Goal: Complete application form

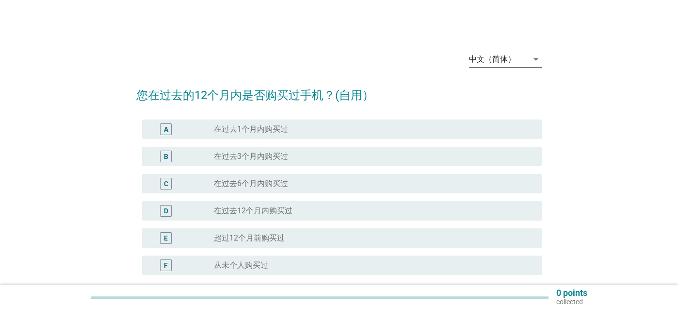
click at [531, 57] on icon "arrow_drop_down" at bounding box center [536, 59] width 12 height 12
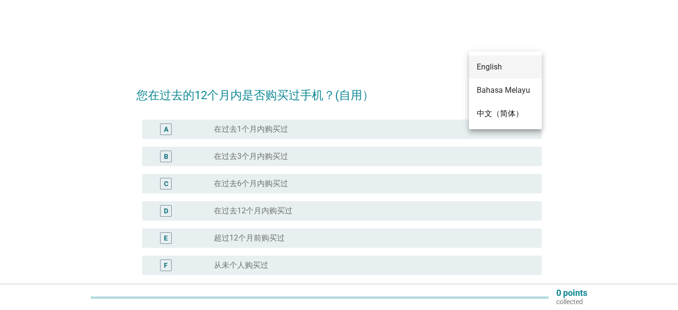
click at [498, 73] on div "English" at bounding box center [505, 66] width 57 height 23
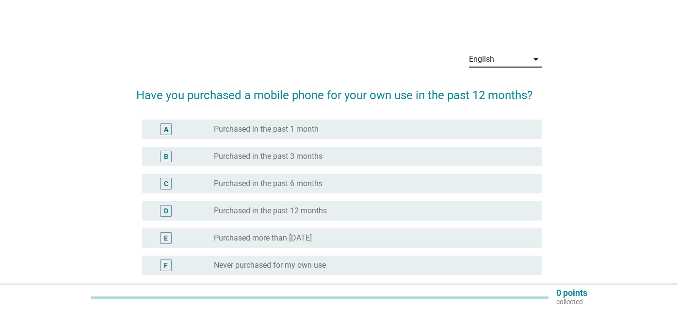
click at [293, 131] on label "Purchased in the past 1 month" at bounding box center [266, 129] width 105 height 10
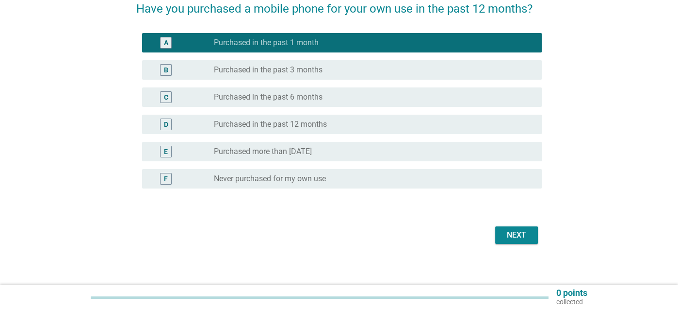
scroll to position [92, 0]
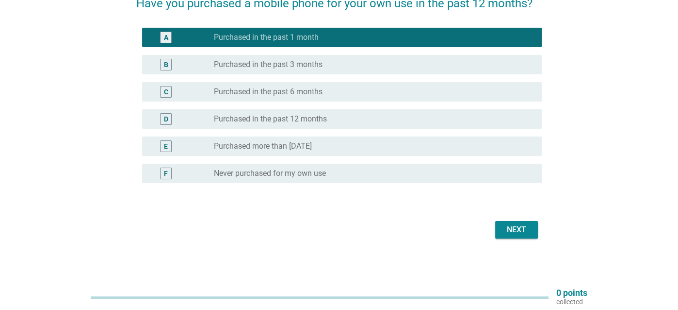
click at [524, 224] on div "Next" at bounding box center [516, 230] width 27 height 12
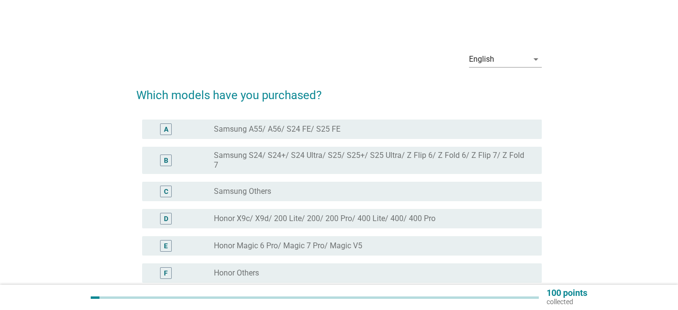
click at [304, 213] on label "Honor X9c/ X9d/ 200 Lite/ 200/ 200 Pro/ 400 Lite/ 400/ 400 Pro" at bounding box center [325, 218] width 222 height 10
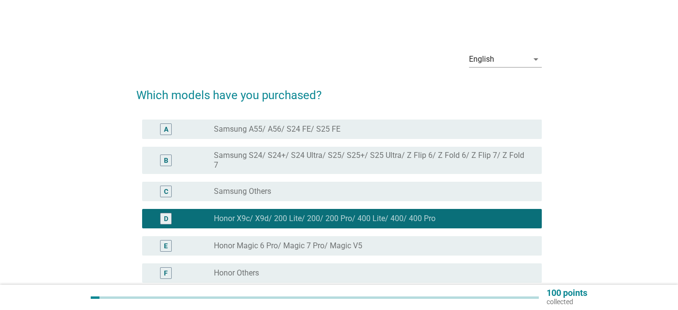
click at [355, 241] on label "Honor Magic 6 Pro/ Magic 7 Pro/ Magic V5" at bounding box center [288, 246] width 148 height 10
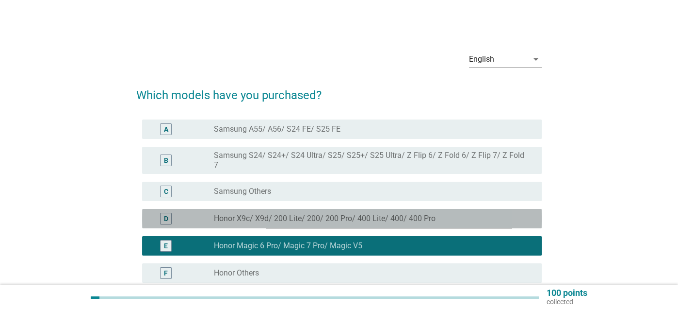
click at [471, 213] on div "radio_button_unchecked Honor X9c/ X9d/ 200 Lite/ 200/ 200 Pro/ 400 Lite/ 400/ 4…" at bounding box center [370, 218] width 312 height 10
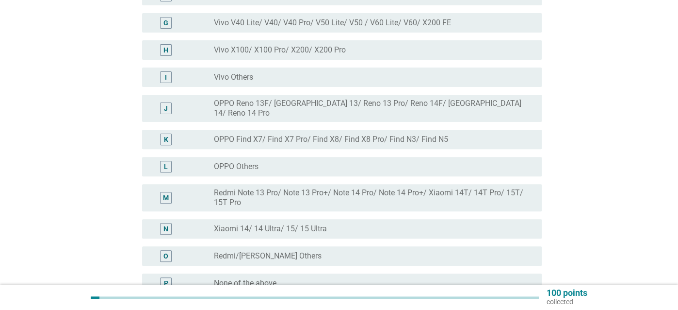
scroll to position [371, 0]
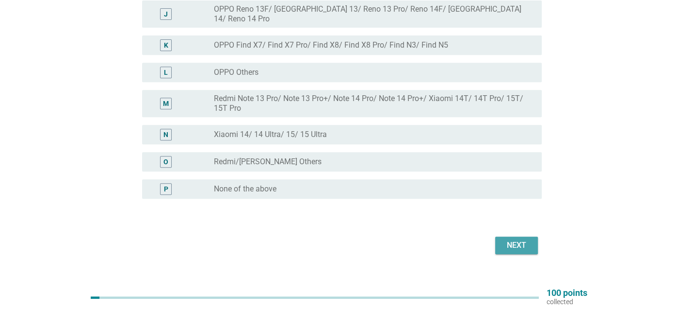
click at [525, 239] on div "Next" at bounding box center [516, 245] width 27 height 12
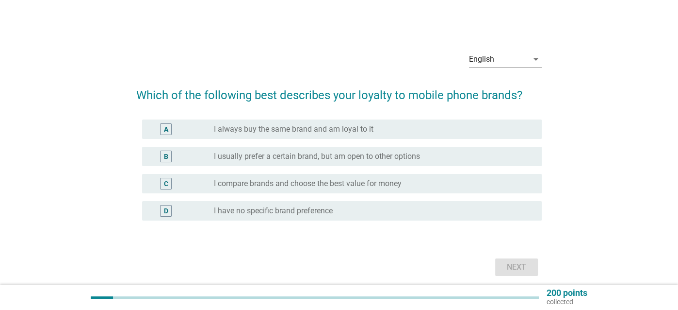
click at [248, 153] on label "I usually prefer a certain brand, but am open to other options" at bounding box center [317, 156] width 206 height 10
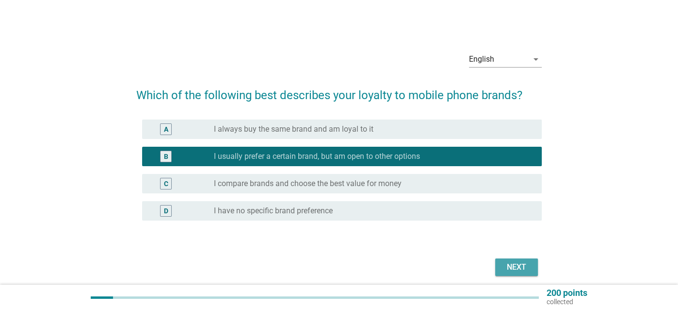
click at [509, 263] on div "Next" at bounding box center [516, 267] width 27 height 12
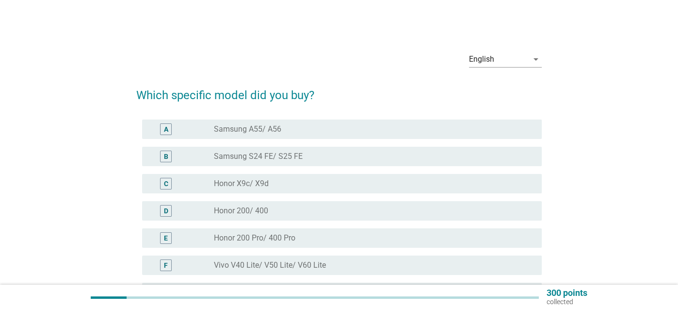
click at [284, 184] on div "radio_button_unchecked Honor X9c/ X9d" at bounding box center [370, 184] width 312 height 10
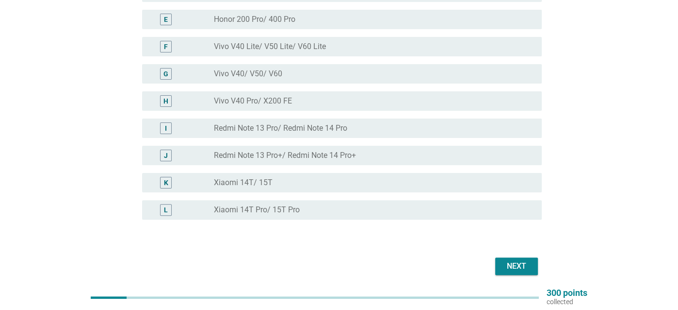
scroll to position [158, 0]
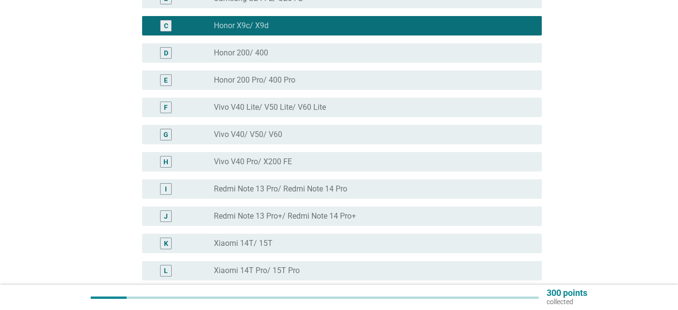
click at [296, 64] on div "D radio_button_unchecked Honor 200/ 400" at bounding box center [339, 52] width 406 height 27
click at [294, 75] on label "Honor 200 Pro/ 400 Pro" at bounding box center [255, 80] width 82 height 10
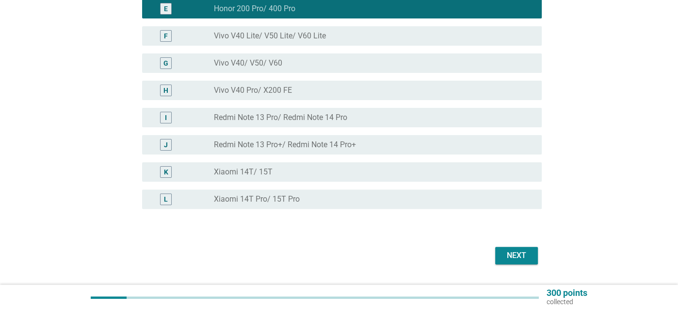
scroll to position [255, 0]
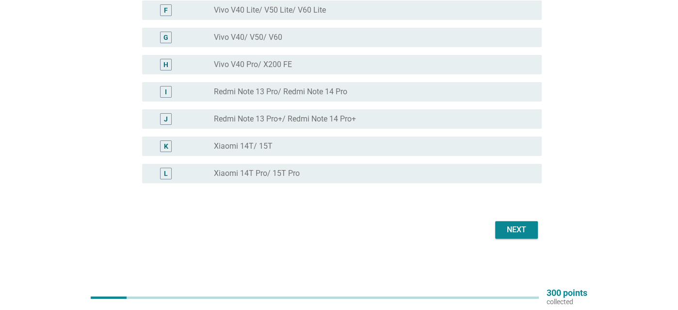
click at [519, 230] on div "Next" at bounding box center [516, 230] width 27 height 12
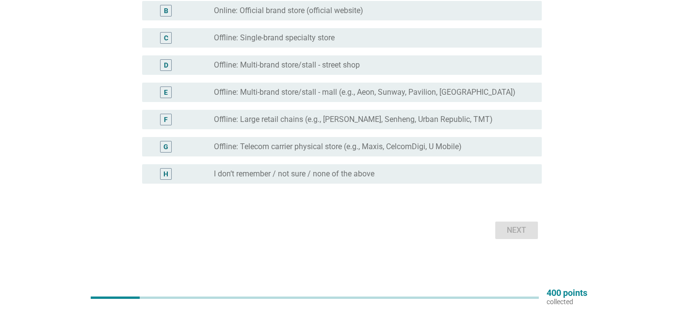
scroll to position [97, 0]
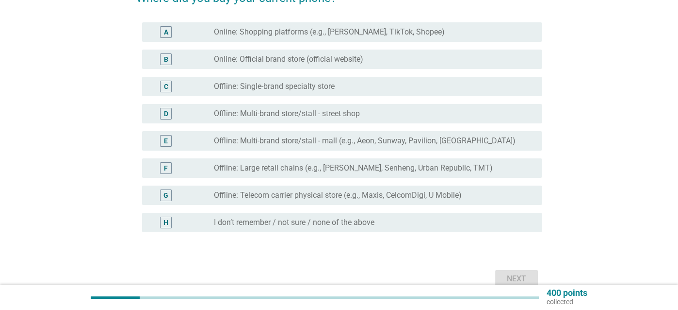
click at [319, 197] on label "Offline: Telecom carrier physical store (e.g., Maxis, CelcomDigi, U Mobile)" at bounding box center [338, 195] width 248 height 10
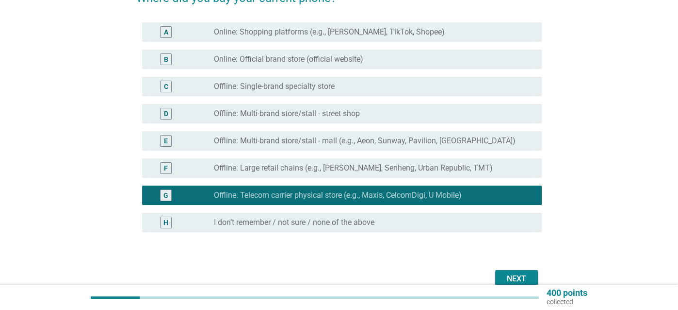
click at [522, 272] on button "Next" at bounding box center [516, 278] width 43 height 17
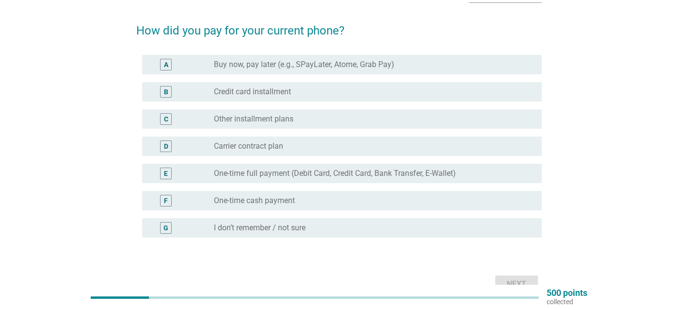
scroll to position [49, 0]
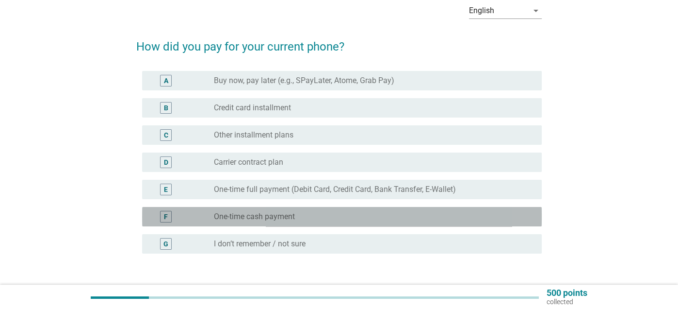
click at [297, 219] on div "radio_button_unchecked One-time cash payment" at bounding box center [370, 217] width 312 height 10
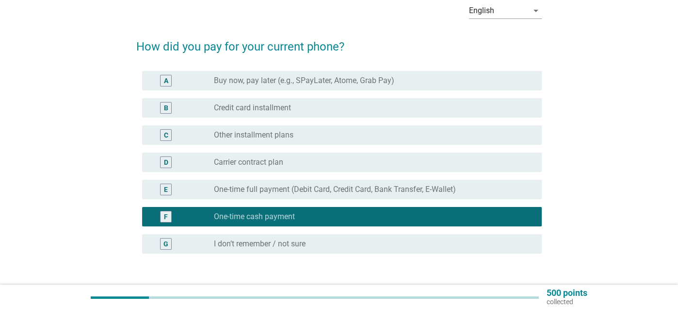
scroll to position [119, 0]
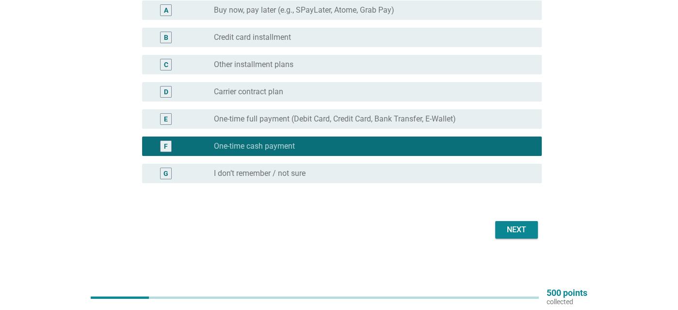
click at [521, 226] on div "Next" at bounding box center [516, 230] width 27 height 12
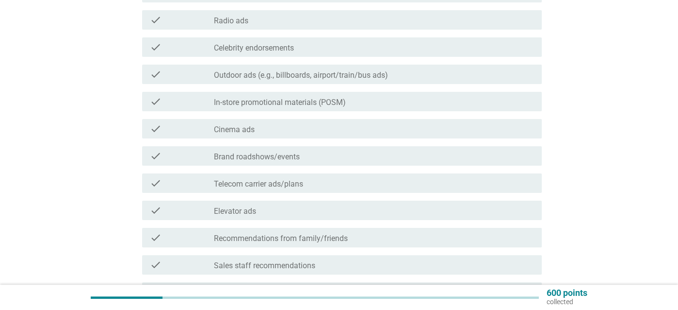
scroll to position [194, 0]
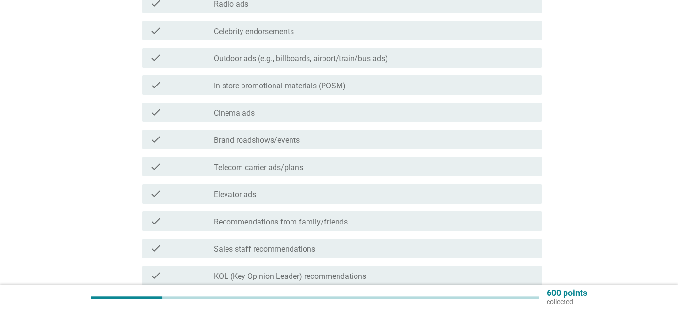
click at [272, 165] on label "Telecom carrier ads/plans" at bounding box center [258, 168] width 89 height 10
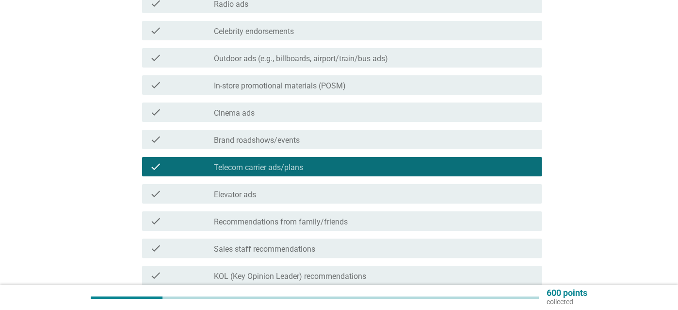
click at [274, 217] on label "Recommendations from family/friends" at bounding box center [281, 222] width 134 height 10
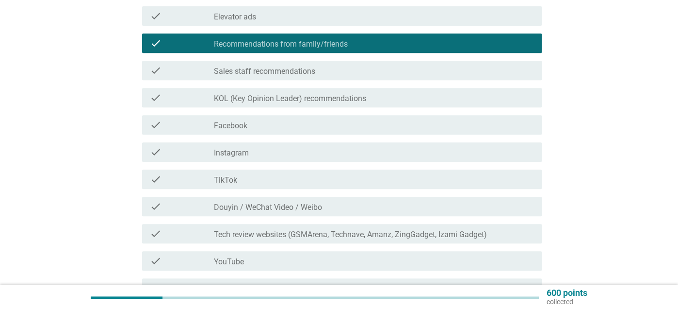
scroll to position [388, 0]
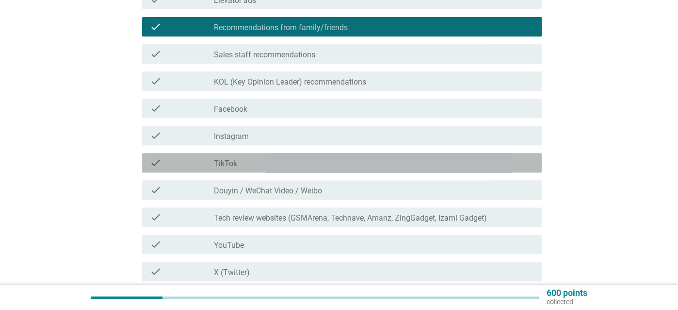
click at [261, 163] on div "check_box_outline_blank TikTok" at bounding box center [374, 163] width 320 height 12
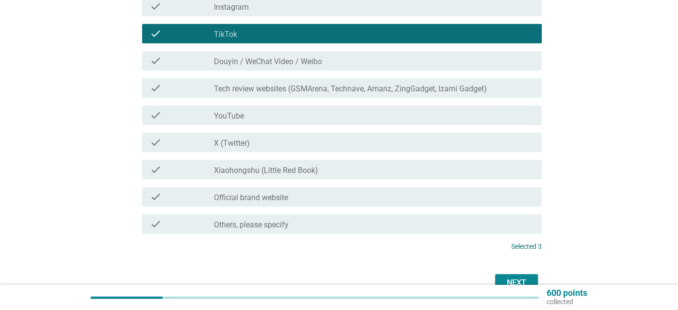
scroll to position [534, 0]
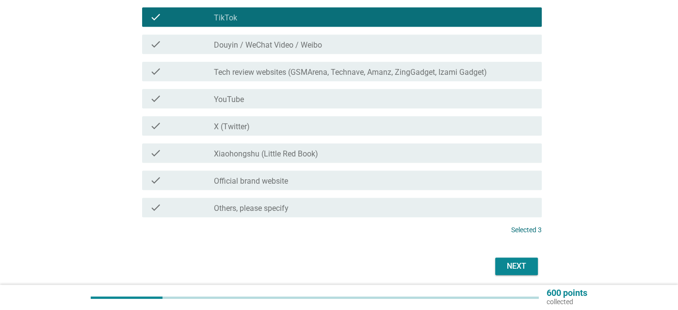
click at [295, 181] on div "check_box_outline_blank Official brand website" at bounding box center [374, 180] width 320 height 12
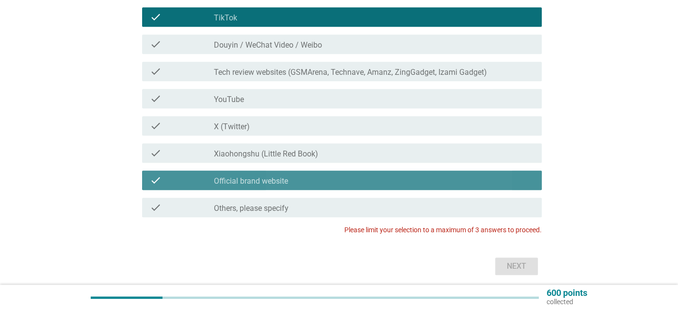
click at [331, 177] on div "check_box_outline_blank Official brand website" at bounding box center [374, 180] width 320 height 12
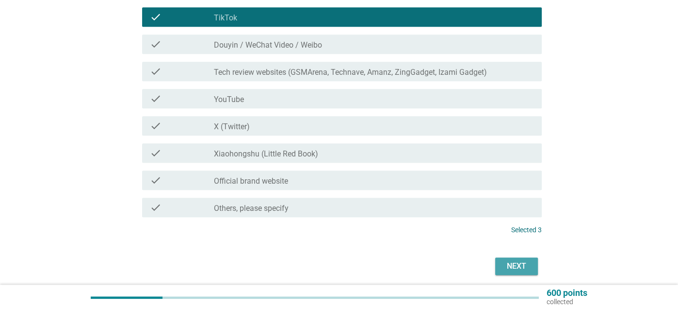
click at [516, 269] on div "Next" at bounding box center [516, 266] width 27 height 12
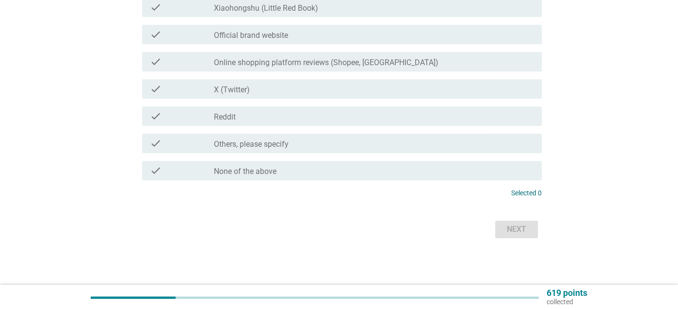
scroll to position [0, 0]
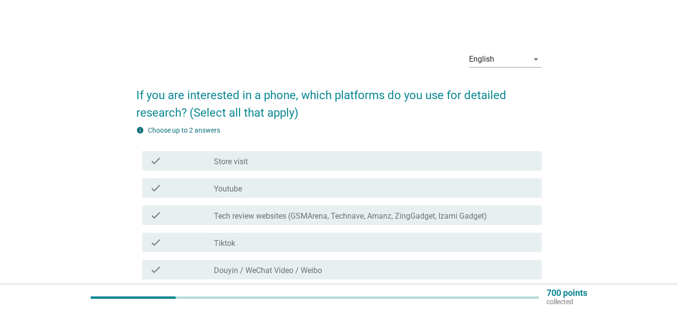
click at [276, 161] on div "check_box_outline_blank Store visit" at bounding box center [374, 161] width 320 height 12
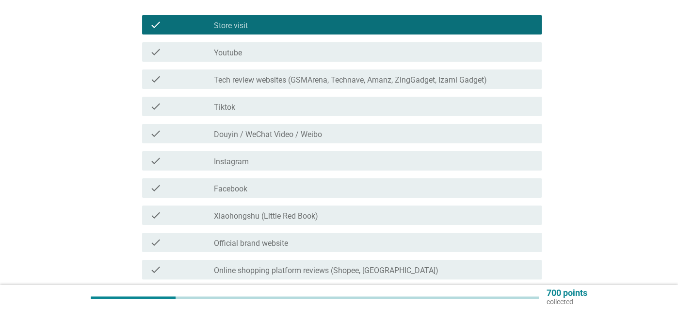
scroll to position [146, 0]
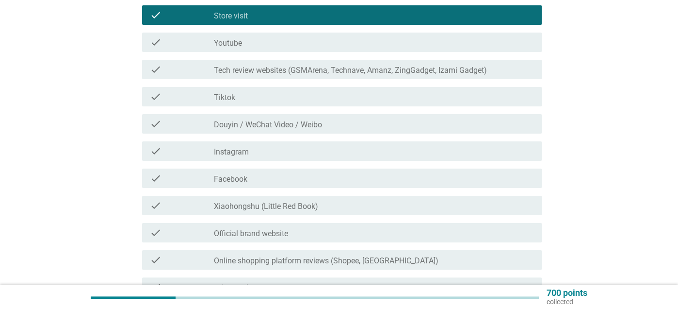
click at [263, 229] on label "Official brand website" at bounding box center [251, 234] width 74 height 10
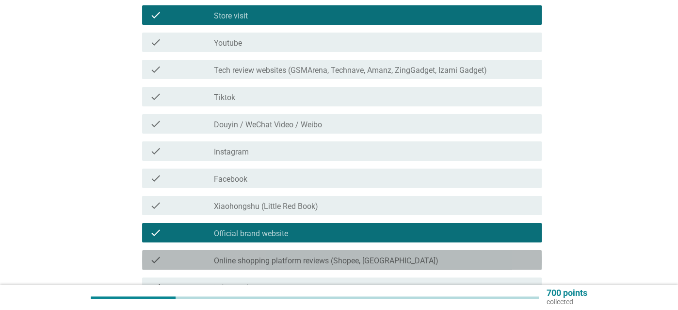
click at [273, 258] on label "Online shopping platform reviews (Shopee, [GEOGRAPHIC_DATA])" at bounding box center [326, 261] width 225 height 10
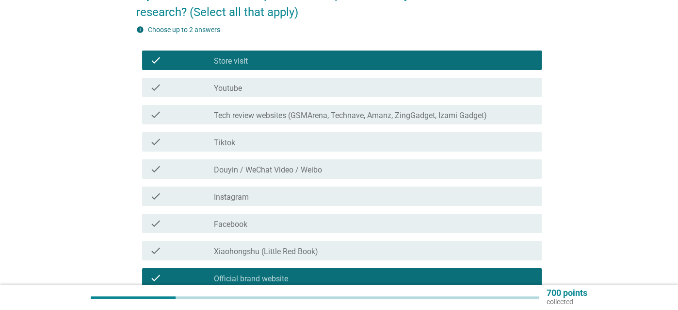
scroll to position [197, 0]
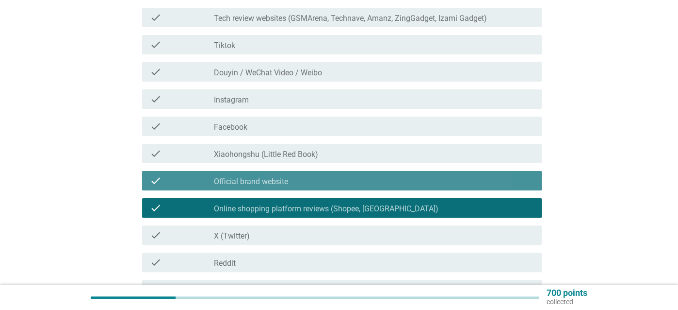
click at [300, 177] on div "check_box Official brand website" at bounding box center [374, 181] width 320 height 12
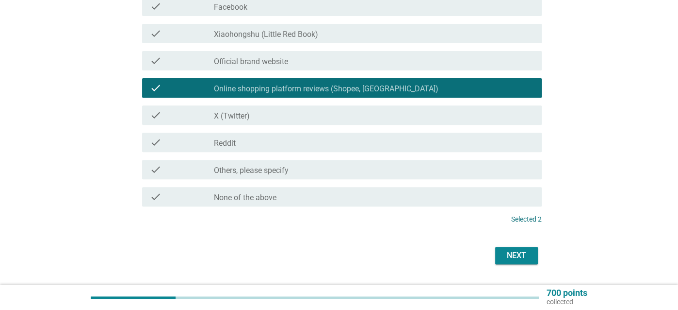
scroll to position [343, 0]
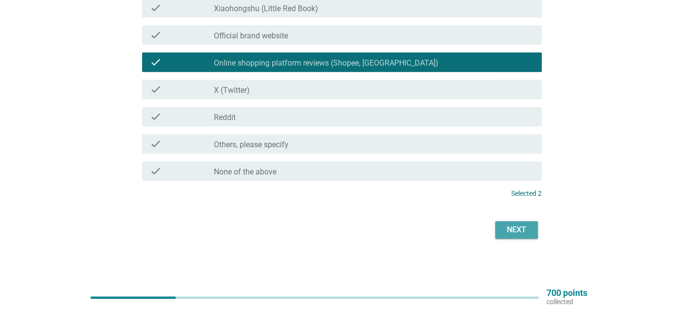
click at [519, 228] on div "Next" at bounding box center [516, 230] width 27 height 12
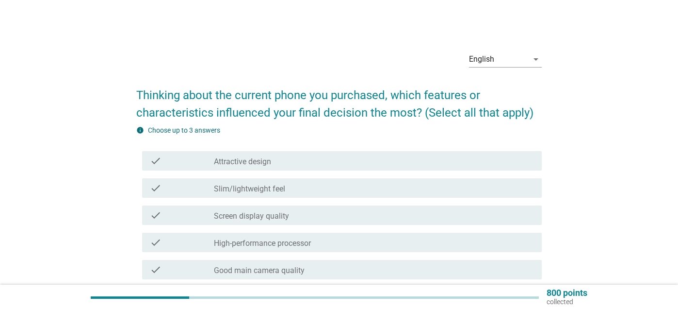
click at [293, 185] on div "check_box_outline_blank Slim/lightweight feel" at bounding box center [374, 188] width 320 height 12
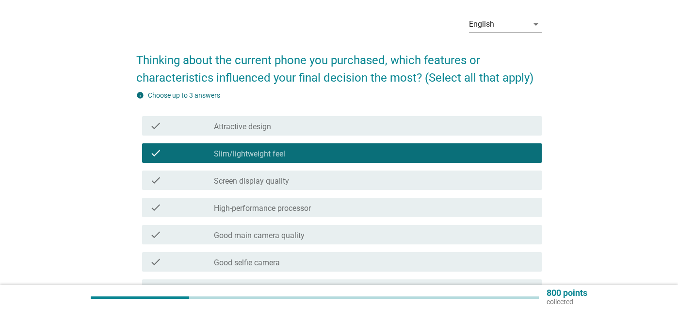
scroll to position [49, 0]
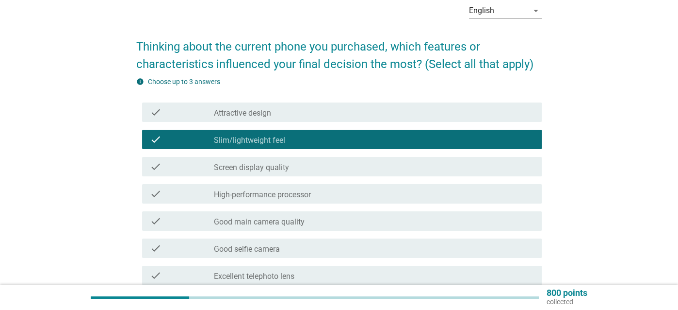
click at [294, 169] on div "check_box_outline_blank Screen display quality" at bounding box center [374, 167] width 320 height 12
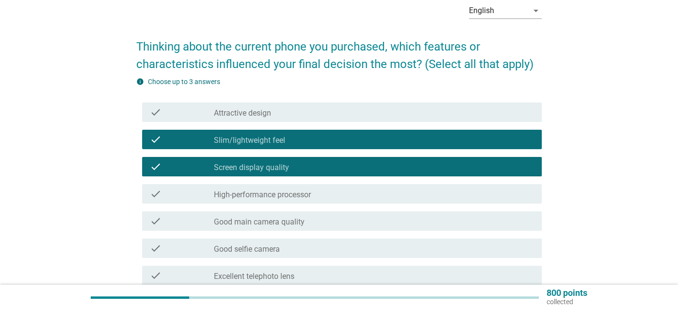
scroll to position [97, 0]
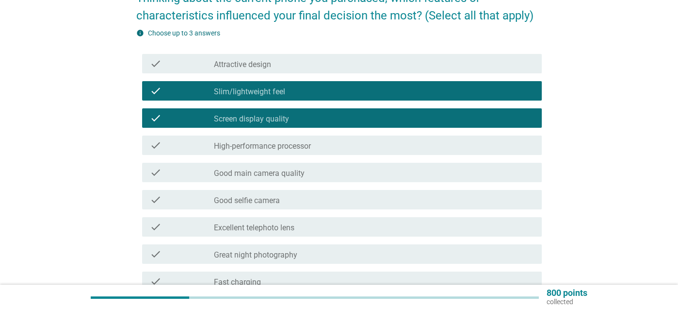
click at [310, 143] on label "High-performance processor" at bounding box center [262, 146] width 97 height 10
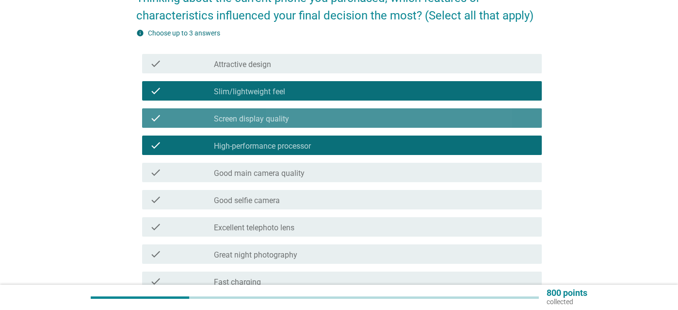
click at [310, 122] on div "check_box_outline_blank Screen display quality" at bounding box center [374, 118] width 320 height 12
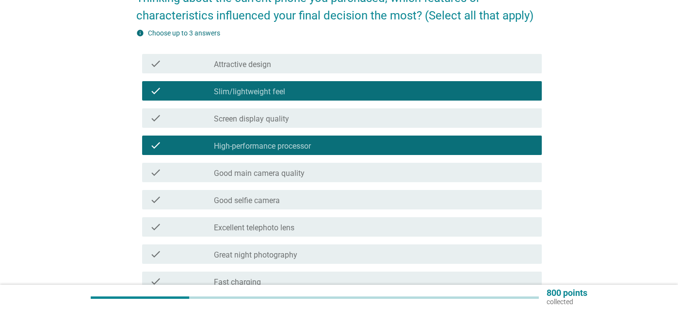
scroll to position [146, 0]
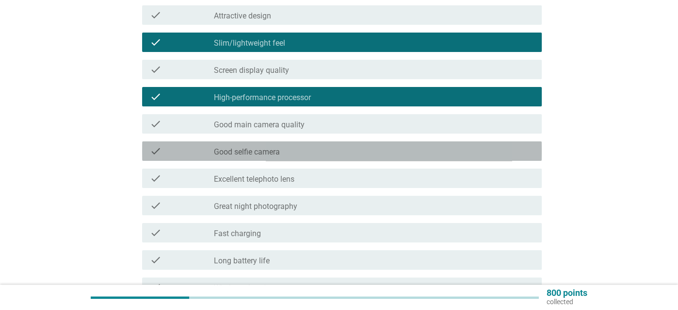
click at [299, 149] on div "check_box_outline_blank Good selfie camera" at bounding box center [374, 151] width 320 height 12
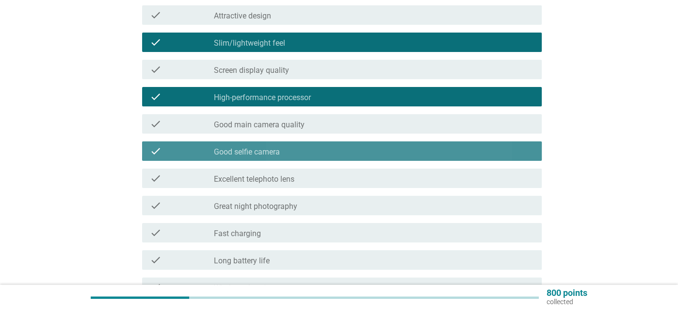
click at [303, 145] on div "check_box_outline_blank Good selfie camera" at bounding box center [374, 151] width 320 height 12
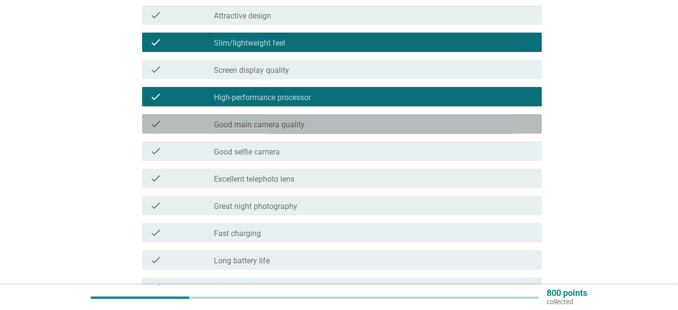
click at [303, 127] on label "Good main camera quality" at bounding box center [259, 125] width 91 height 10
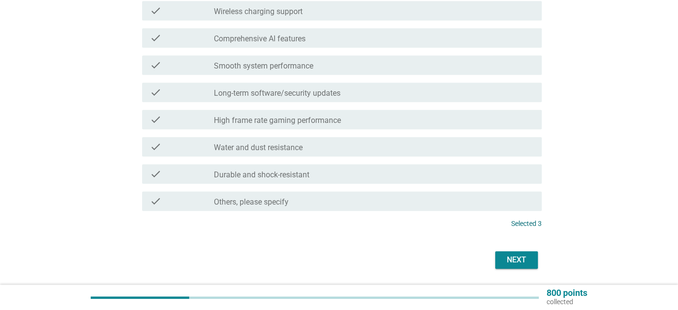
scroll to position [452, 0]
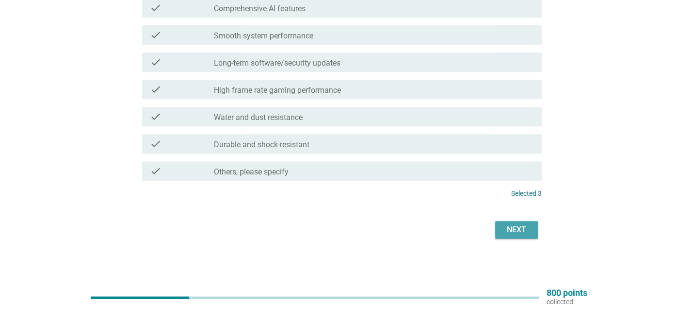
click at [518, 228] on div "Next" at bounding box center [516, 230] width 27 height 12
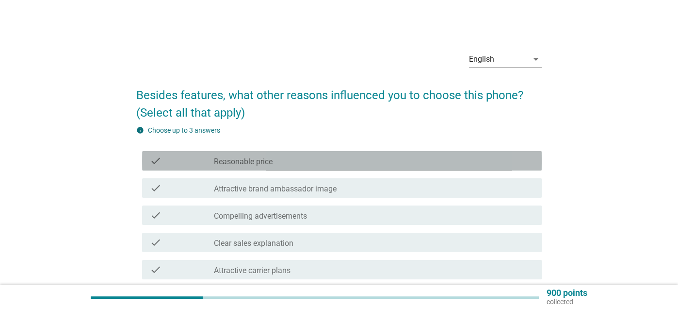
click at [302, 162] on div "check_box_outline_blank Reasonable price" at bounding box center [374, 161] width 320 height 12
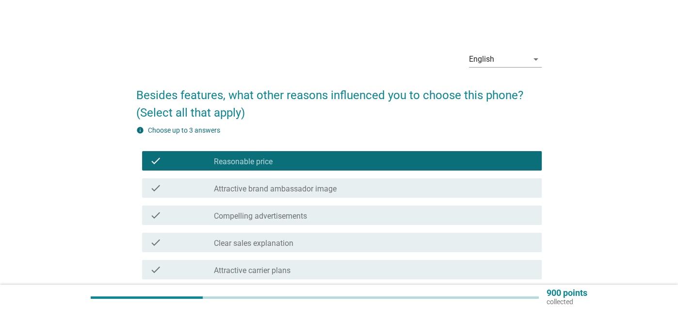
click at [309, 190] on label "Attractive brand ambassador image" at bounding box center [275, 189] width 123 height 10
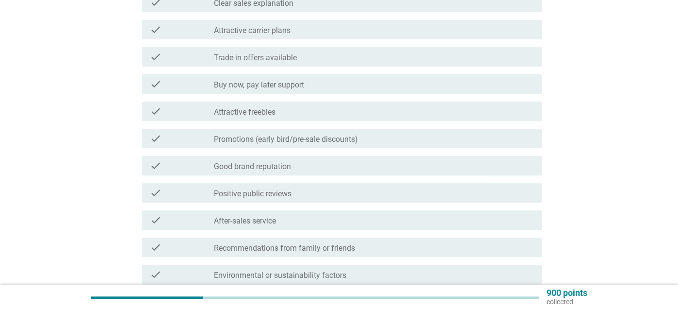
scroll to position [243, 0]
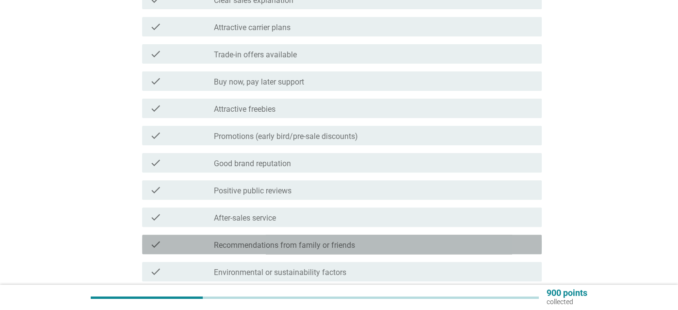
click at [303, 239] on div "check_box_outline_blank Recommendations from family or friends" at bounding box center [374, 244] width 320 height 12
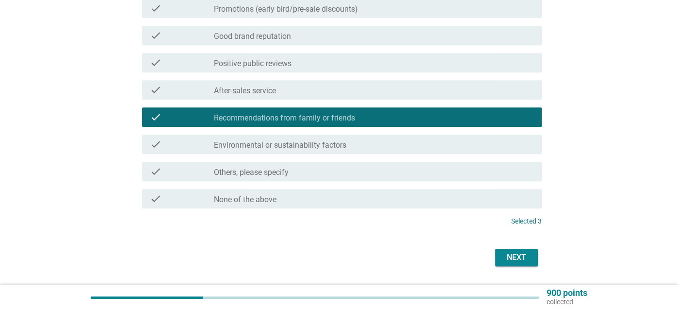
scroll to position [397, 0]
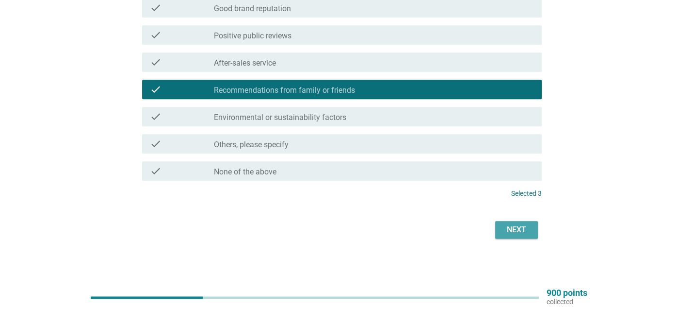
click at [510, 229] on div "Next" at bounding box center [516, 230] width 27 height 12
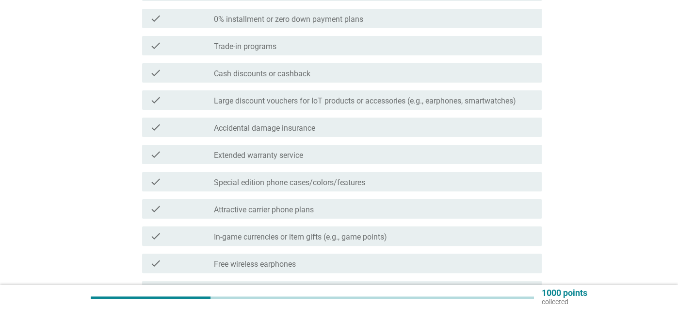
scroll to position [49, 0]
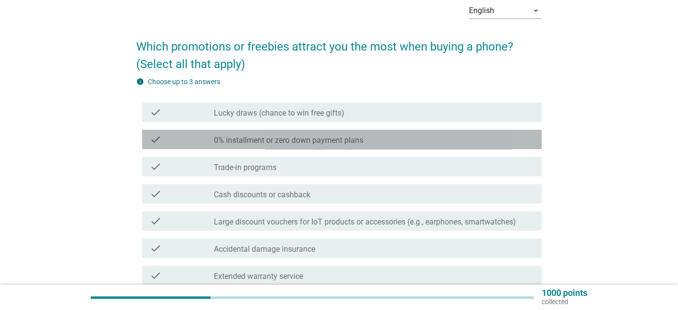
click at [303, 142] on label "0% installment or zero down payment plans" at bounding box center [288, 140] width 149 height 10
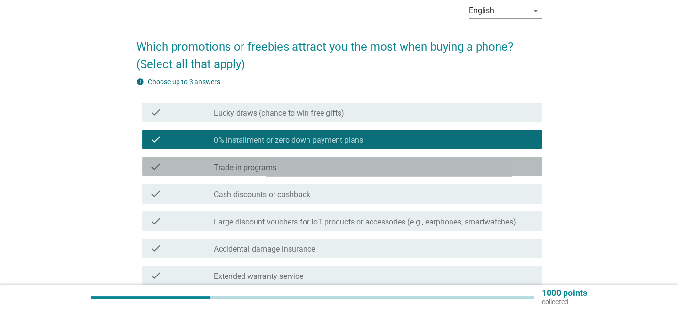
click at [297, 161] on div "check_box_outline_blank Trade-in programs" at bounding box center [374, 167] width 320 height 12
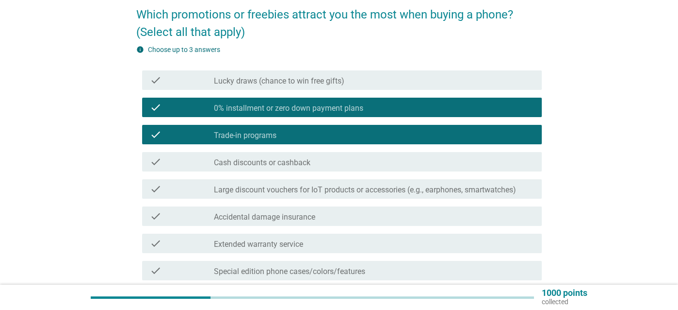
scroll to position [97, 0]
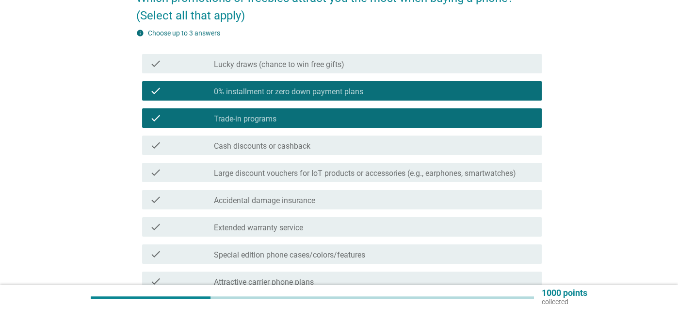
click at [302, 142] on label "Cash discounts or cashback" at bounding box center [262, 146] width 97 height 10
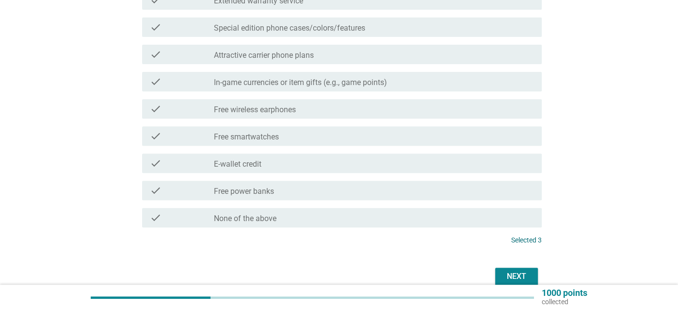
scroll to position [370, 0]
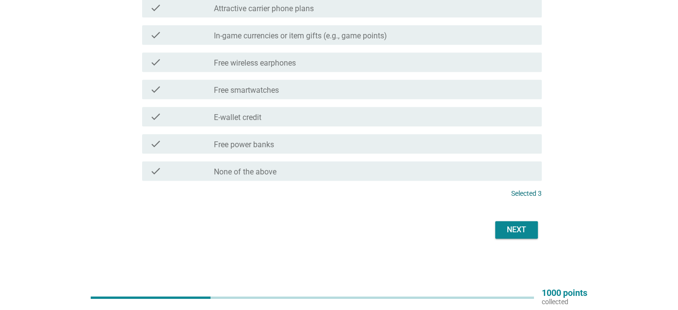
click at [519, 228] on div "Next" at bounding box center [516, 230] width 27 height 12
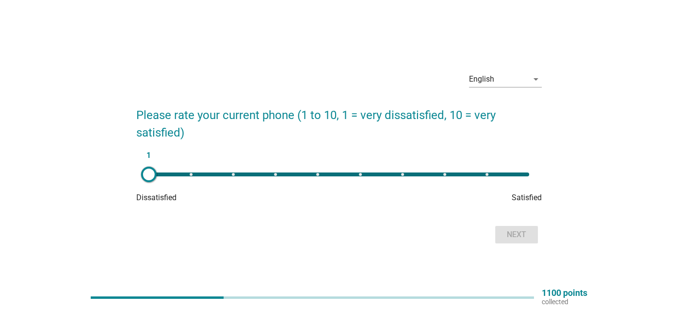
scroll to position [25, 0]
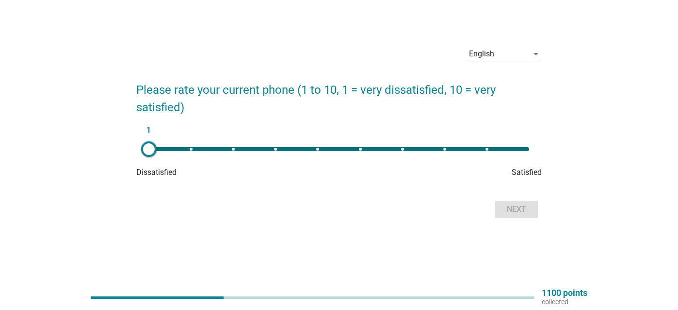
click at [520, 208] on div "Next" at bounding box center [339, 208] width 406 height 23
type input "10"
drag, startPoint x: 150, startPoint y: 150, endPoint x: 539, endPoint y: 166, distance: 389.4
click at [539, 166] on div "10 Dissatisfied Satisfied" at bounding box center [339, 158] width 406 height 39
click at [517, 197] on div "Next" at bounding box center [339, 208] width 406 height 23
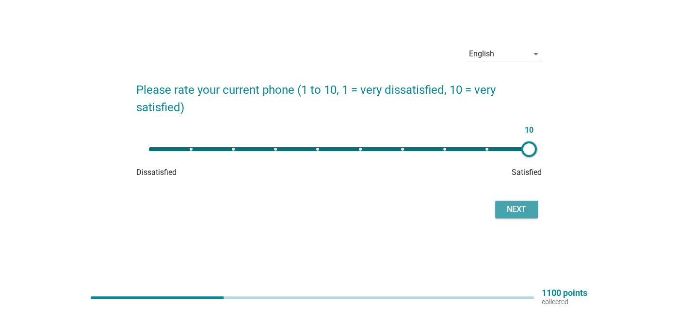
click at [515, 210] on div "Next" at bounding box center [516, 209] width 27 height 12
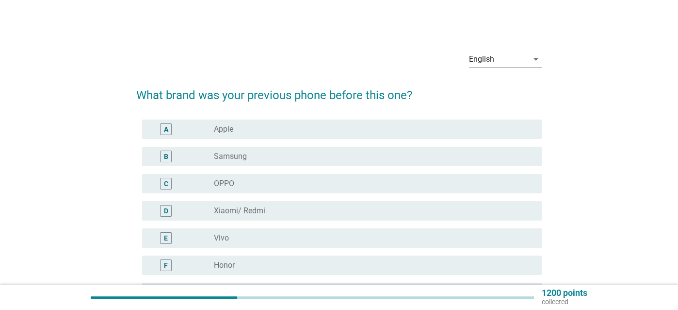
click at [162, 131] on div "A" at bounding box center [166, 129] width 12 height 12
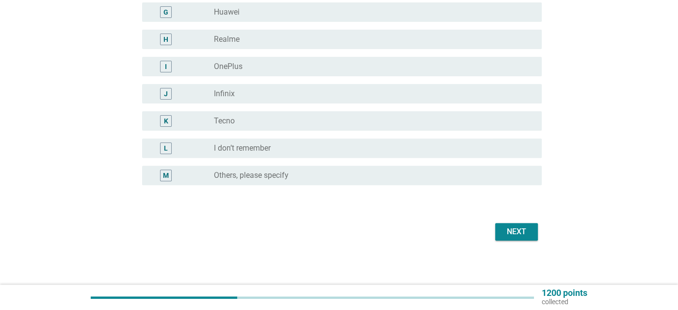
scroll to position [282, 0]
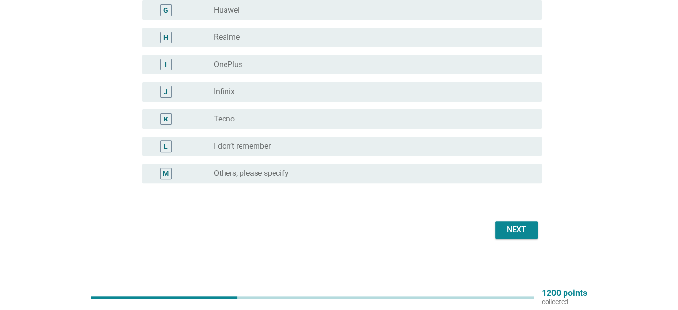
click at [515, 225] on div "Next" at bounding box center [516, 230] width 27 height 12
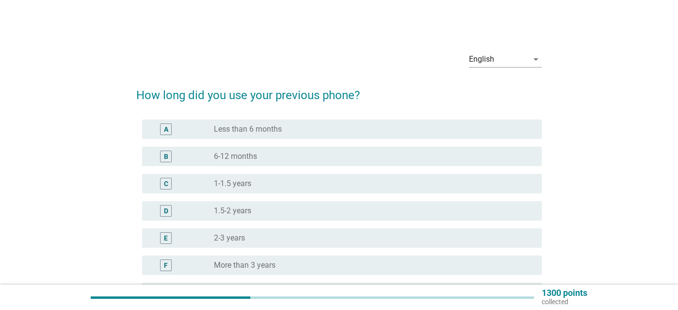
click at [262, 268] on label "More than 3 years" at bounding box center [245, 265] width 62 height 10
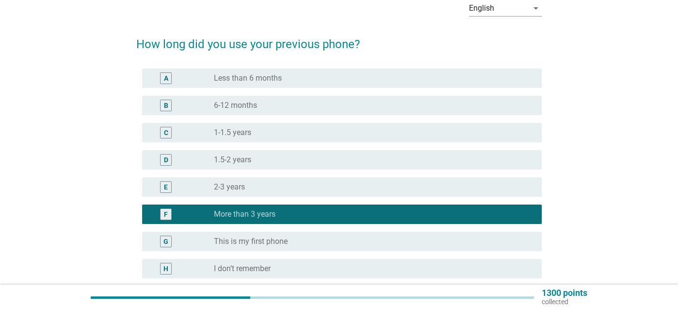
scroll to position [146, 0]
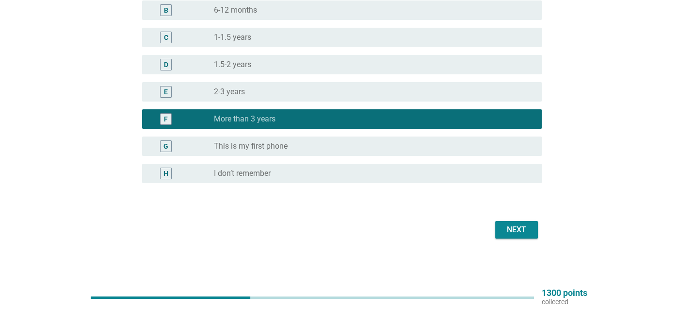
click at [519, 233] on div "Next" at bounding box center [516, 230] width 27 height 12
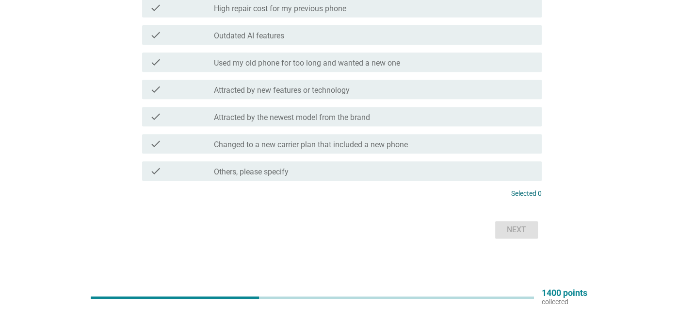
scroll to position [331, 0]
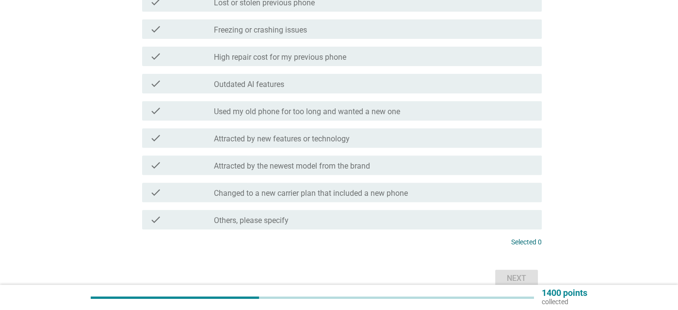
click at [301, 113] on label "Used my old phone for too long and wanted a new one" at bounding box center [307, 112] width 186 height 10
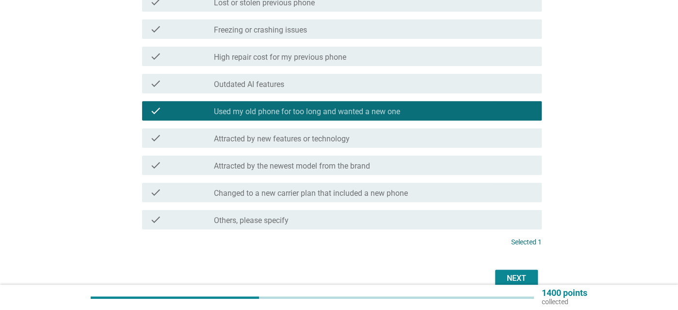
click at [304, 137] on label "Attracted by new features or technology" at bounding box center [282, 139] width 136 height 10
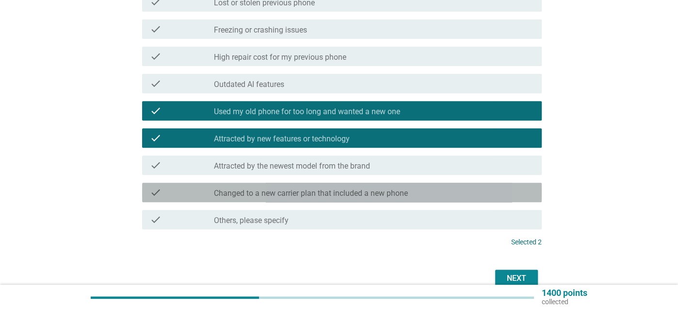
click at [301, 201] on div "check check_box_outline_blank Changed to a new carrier plan that included a new…" at bounding box center [342, 191] width 400 height 19
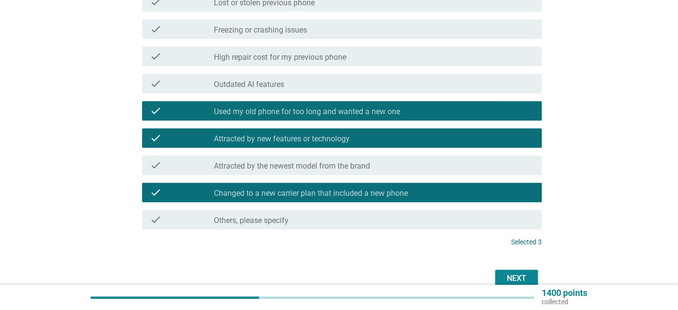
click at [522, 276] on div "Next" at bounding box center [516, 278] width 27 height 12
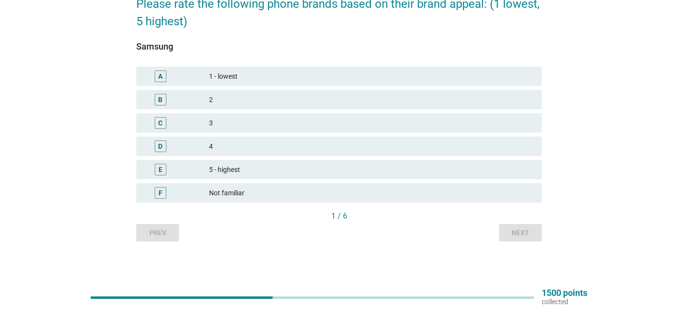
scroll to position [43, 0]
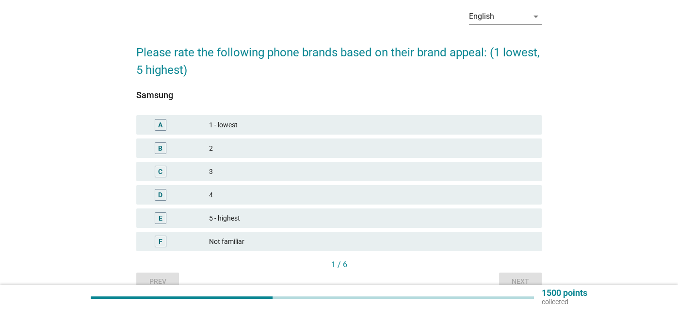
click at [228, 183] on div "D 4" at bounding box center [338, 194] width 409 height 23
click at [232, 172] on div "3" at bounding box center [371, 171] width 325 height 12
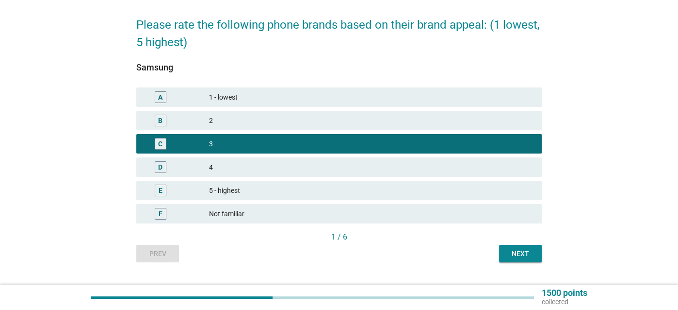
scroll to position [91, 0]
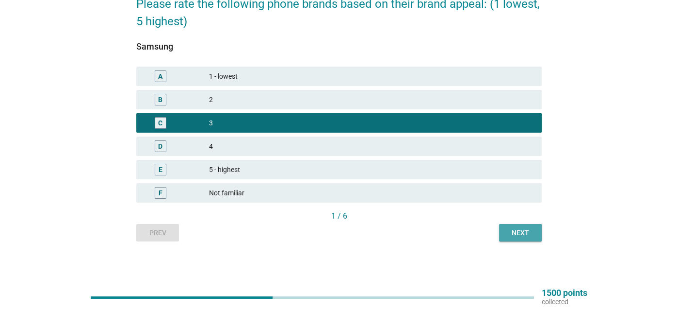
click at [518, 229] on div "Next" at bounding box center [520, 233] width 27 height 10
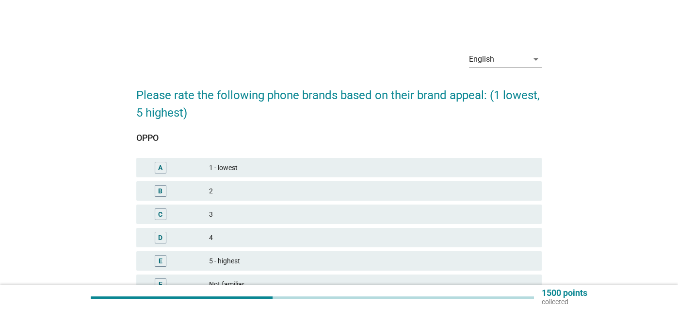
click at [223, 208] on div "3" at bounding box center [371, 214] width 325 height 12
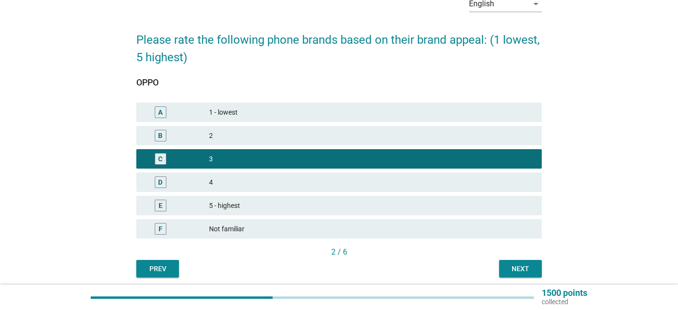
scroll to position [91, 0]
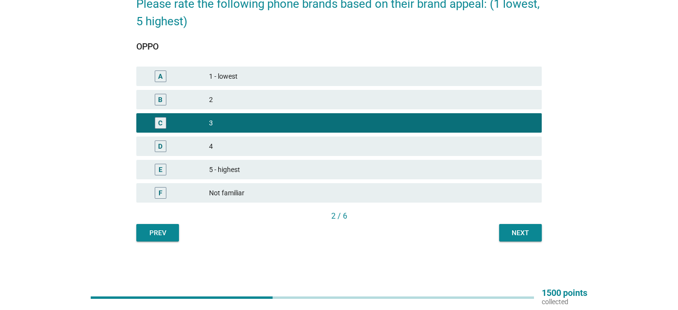
click at [528, 229] on div "Next" at bounding box center [520, 233] width 27 height 10
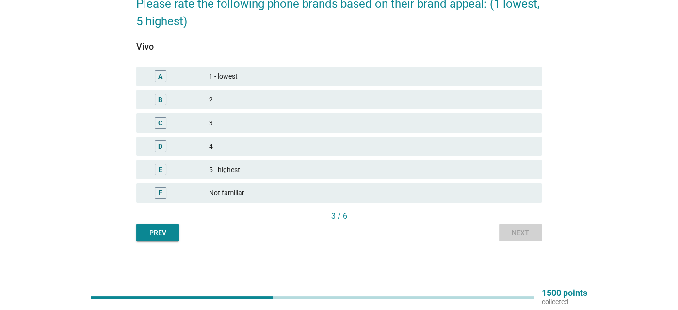
scroll to position [0, 0]
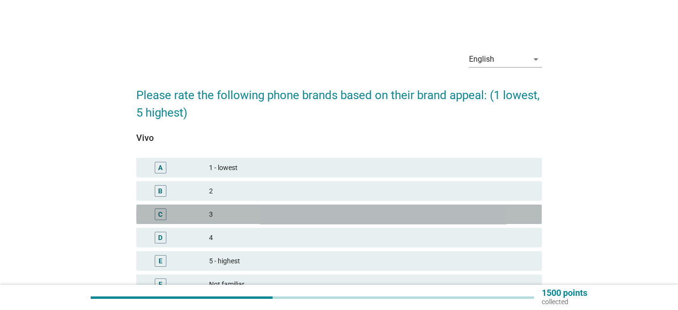
click at [214, 216] on div "3" at bounding box center [371, 214] width 325 height 12
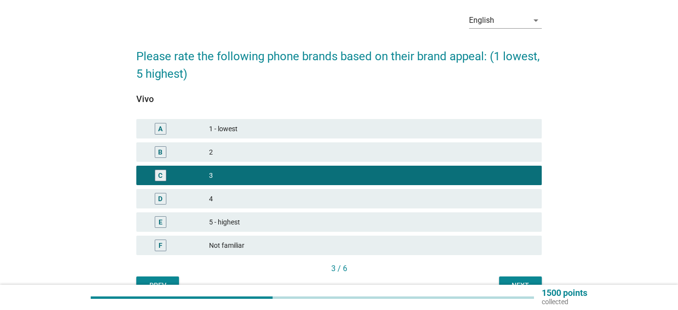
scroll to position [91, 0]
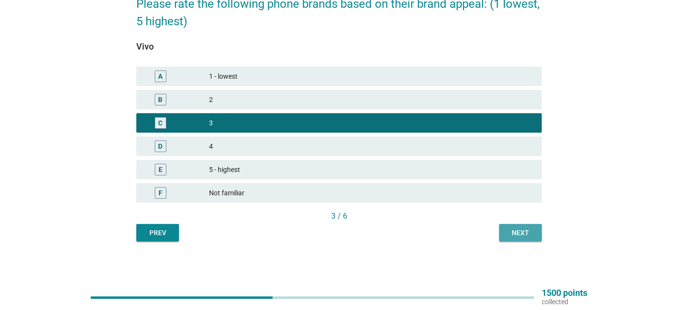
click at [522, 228] on div "Next" at bounding box center [520, 233] width 27 height 10
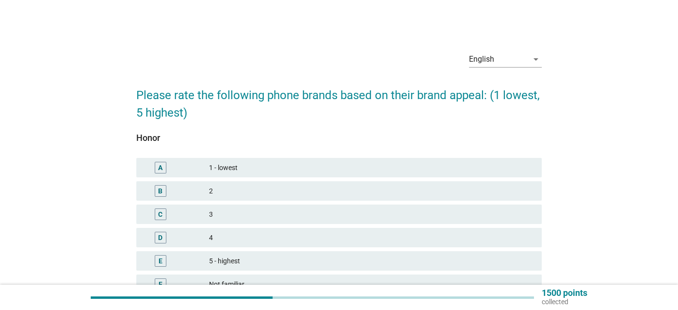
click at [227, 234] on div "4" at bounding box center [371, 237] width 325 height 12
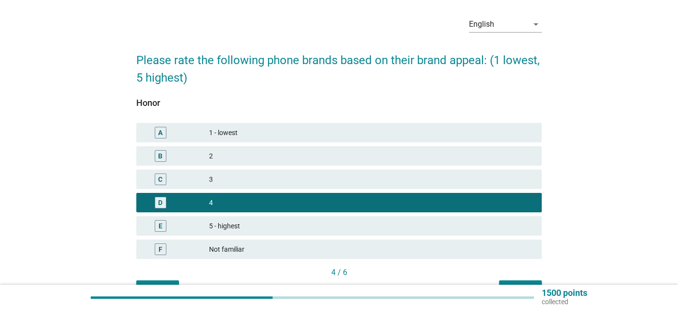
scroll to position [49, 0]
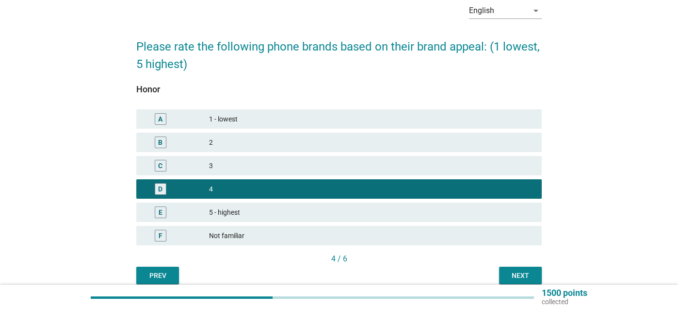
click at [518, 275] on div "Next" at bounding box center [520, 275] width 27 height 10
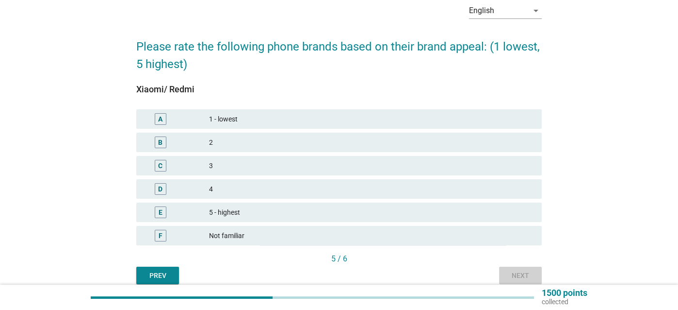
scroll to position [0, 0]
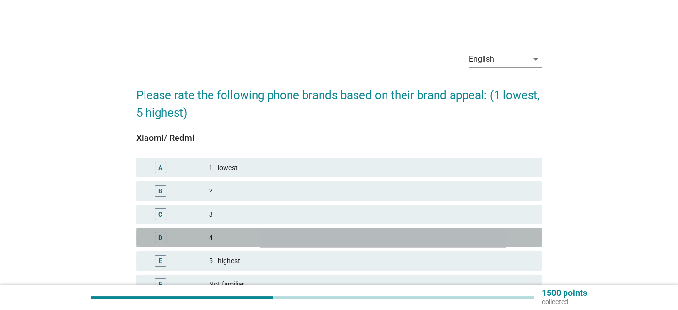
click at [208, 237] on div "D" at bounding box center [176, 237] width 65 height 12
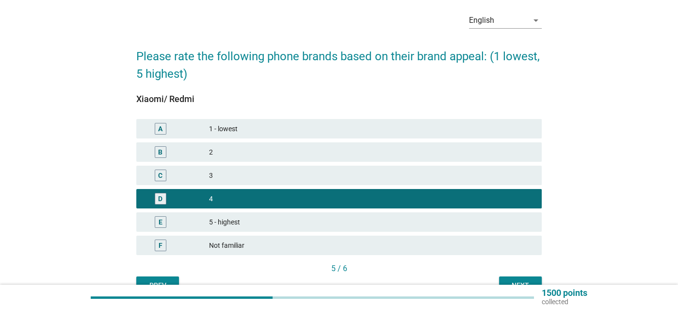
scroll to position [91, 0]
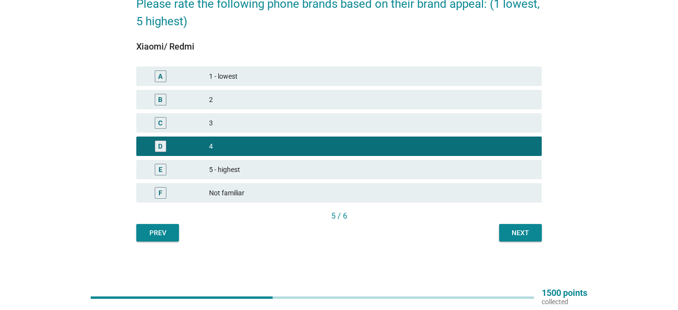
click at [520, 232] on div "Next" at bounding box center [520, 233] width 27 height 10
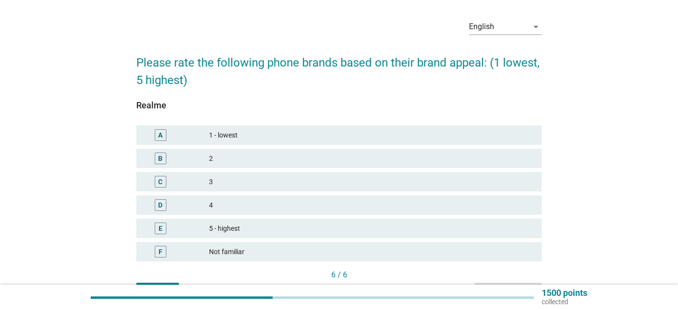
scroll to position [49, 0]
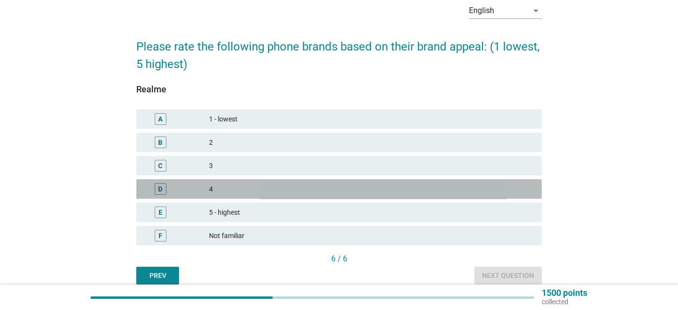
click at [257, 183] on div "4" at bounding box center [371, 189] width 325 height 12
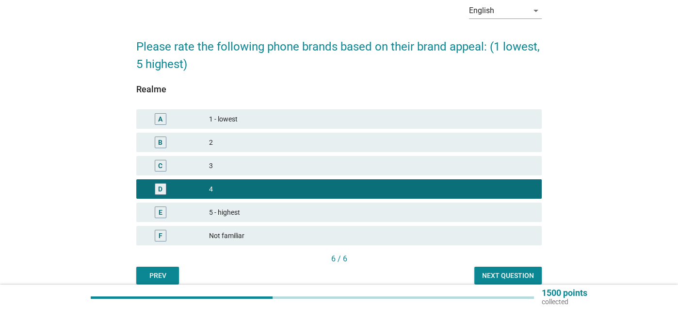
click at [516, 273] on div "Next question" at bounding box center [508, 275] width 52 height 10
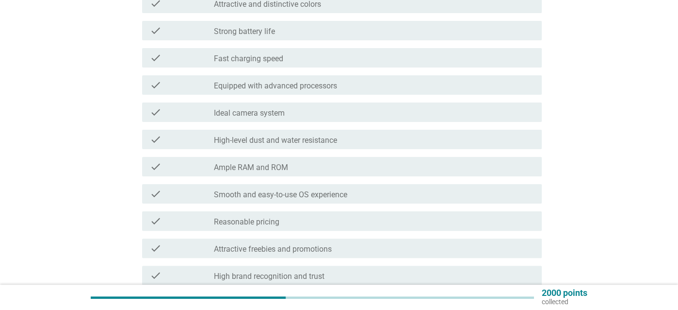
scroll to position [146, 0]
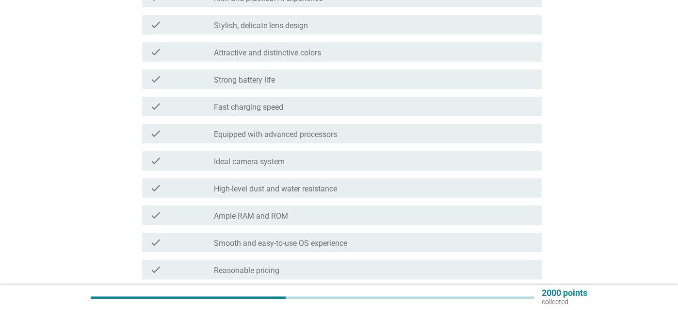
click at [282, 160] on label "Ideal camera system" at bounding box center [249, 162] width 71 height 10
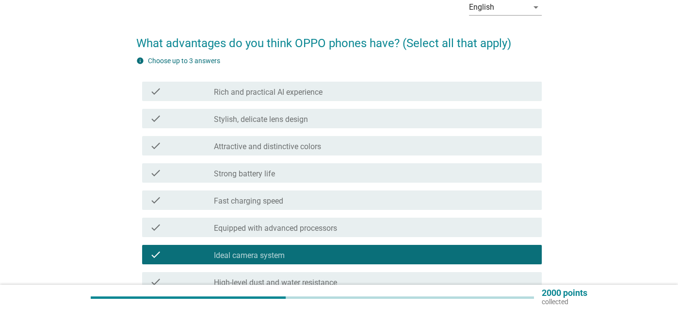
scroll to position [49, 0]
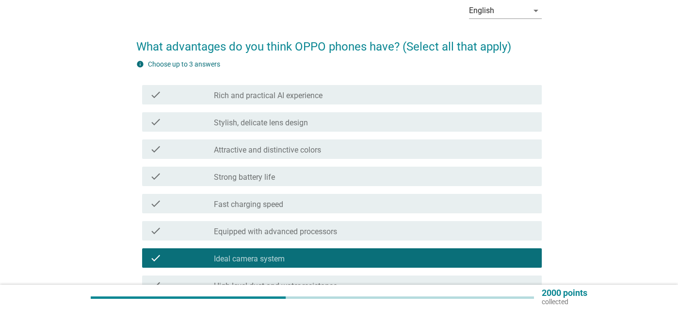
click at [283, 152] on label "Attractive and distinctive colors" at bounding box center [267, 150] width 107 height 10
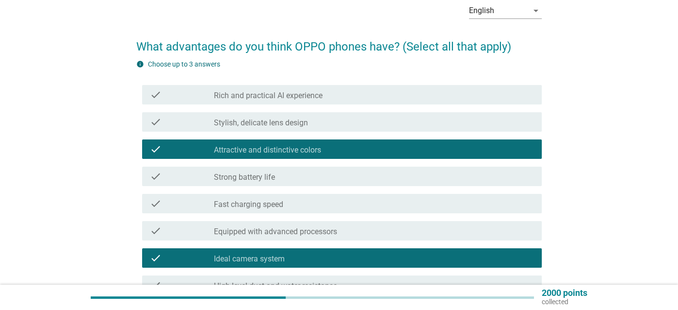
click at [284, 122] on label "Stylish, delicate lens design" at bounding box center [261, 123] width 94 height 10
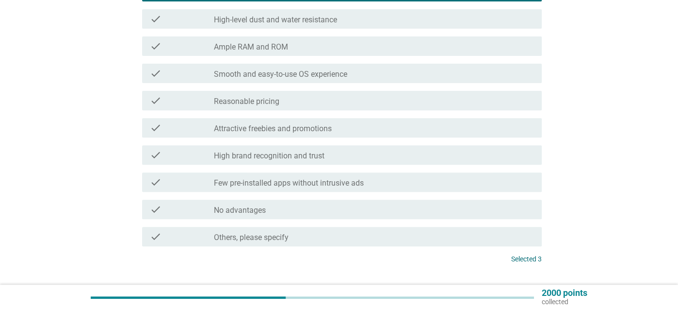
scroll to position [340, 0]
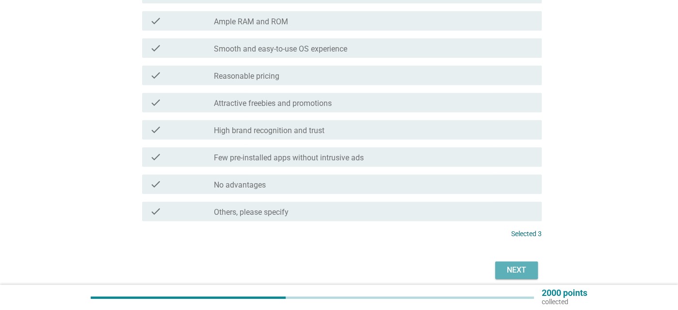
click at [520, 265] on div "Next" at bounding box center [516, 270] width 27 height 12
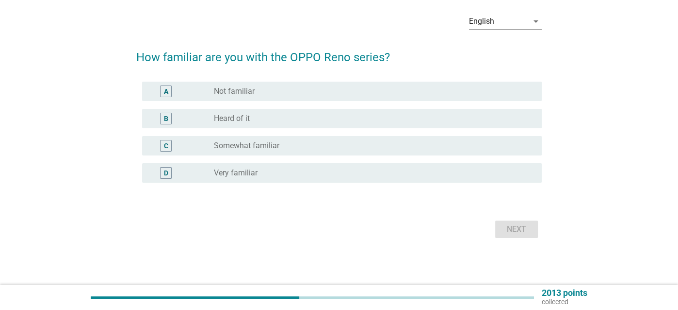
scroll to position [0, 0]
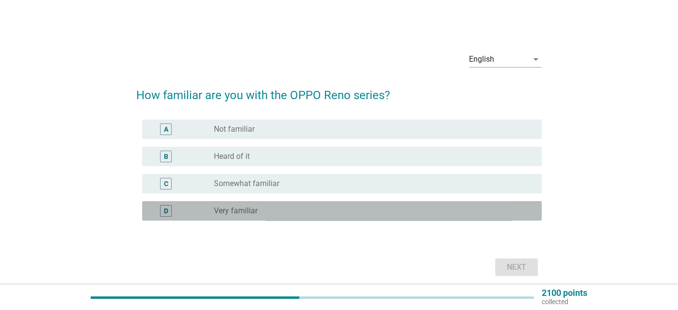
click at [266, 212] on div "radio_button_unchecked Very familiar" at bounding box center [370, 211] width 312 height 10
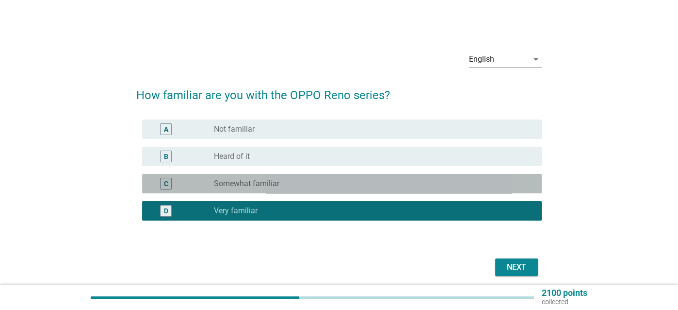
click at [269, 186] on label "Somewhat familiar" at bounding box center [246, 184] width 65 height 10
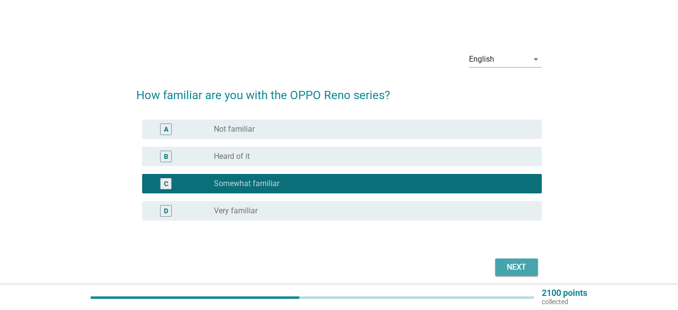
click at [516, 262] on div "Next" at bounding box center [516, 267] width 27 height 12
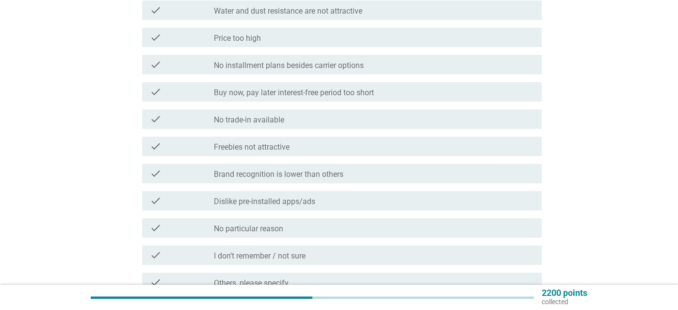
scroll to position [340, 0]
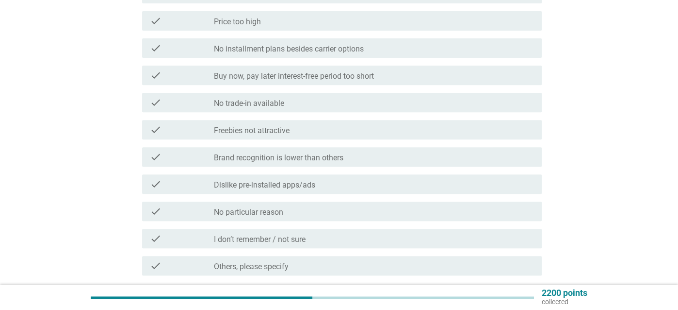
click at [295, 213] on div "check_box_outline_blank No particular reason" at bounding box center [374, 211] width 320 height 12
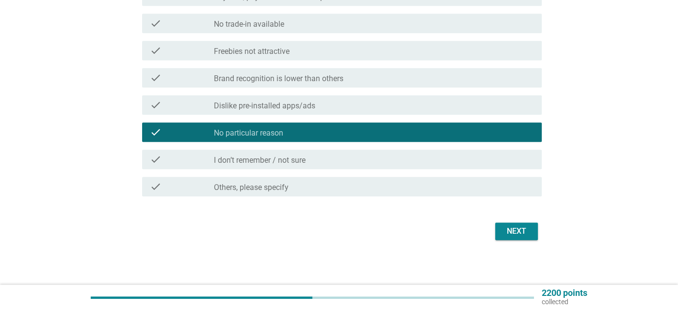
scroll to position [420, 0]
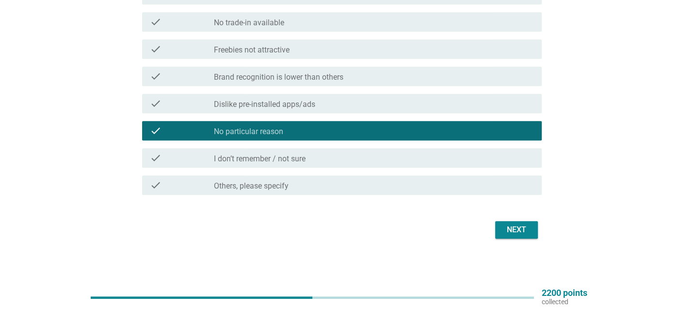
click at [526, 237] on button "Next" at bounding box center [516, 229] width 43 height 17
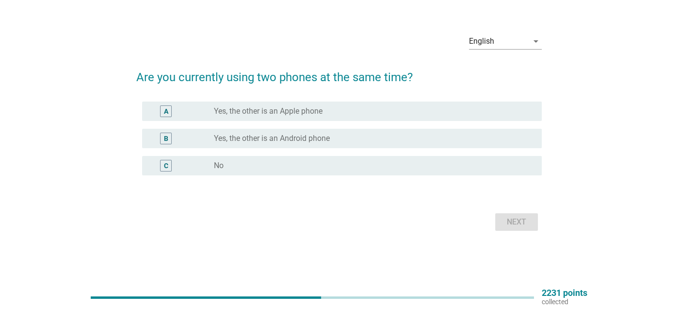
scroll to position [0, 0]
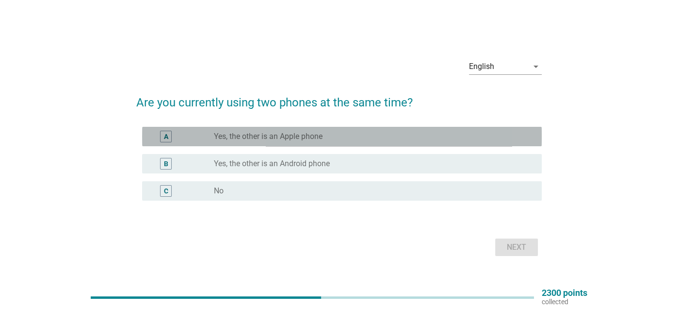
click at [295, 135] on label "Yes, the other is an Apple phone" at bounding box center [268, 136] width 109 height 10
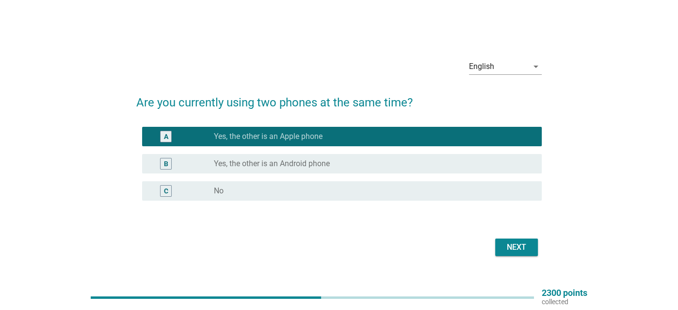
click at [532, 247] on button "Next" at bounding box center [516, 246] width 43 height 17
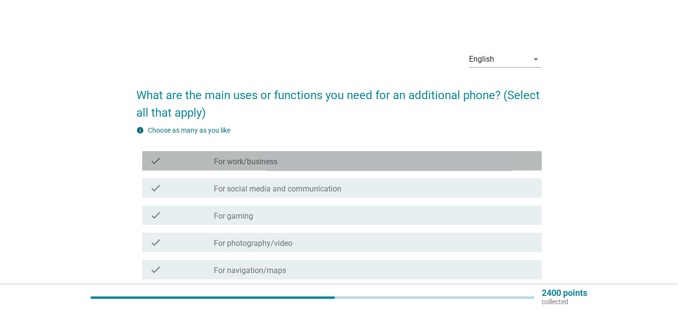
click at [313, 167] on div "check check_box_outline_blank For work/business" at bounding box center [342, 160] width 400 height 19
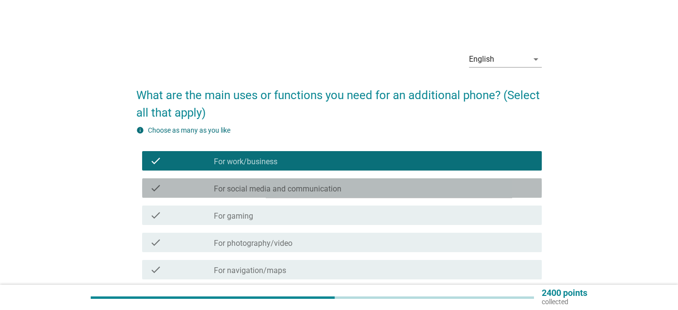
click at [316, 190] on label "For social media and communication" at bounding box center [278, 189] width 128 height 10
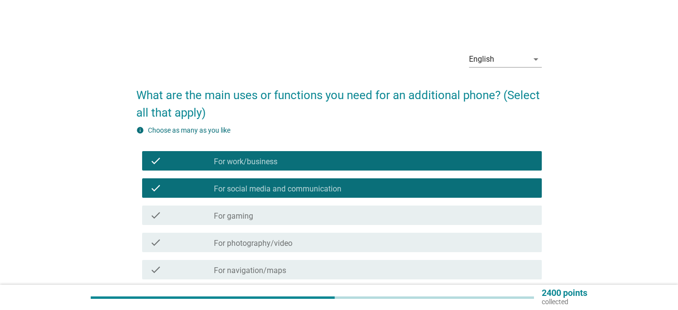
click at [289, 213] on div "check_box_outline_blank For gaming" at bounding box center [374, 215] width 320 height 12
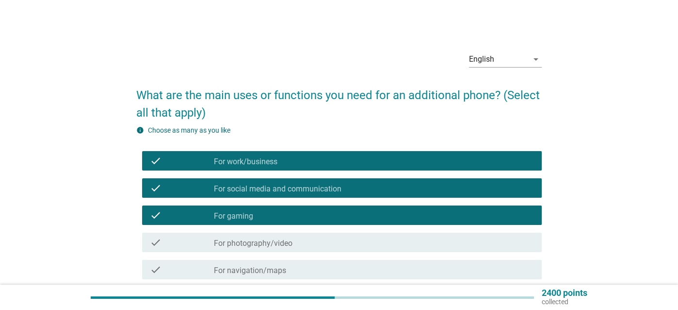
scroll to position [49, 0]
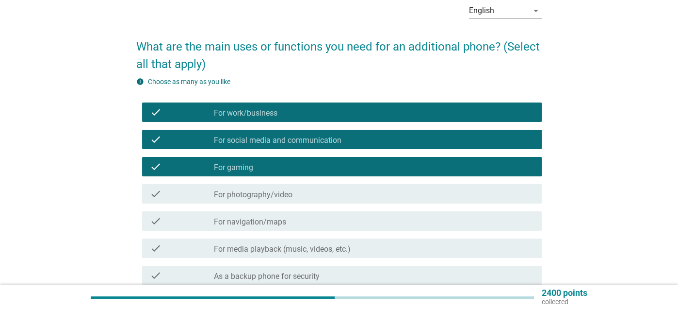
click at [292, 197] on label "For photography/video" at bounding box center [253, 195] width 79 height 10
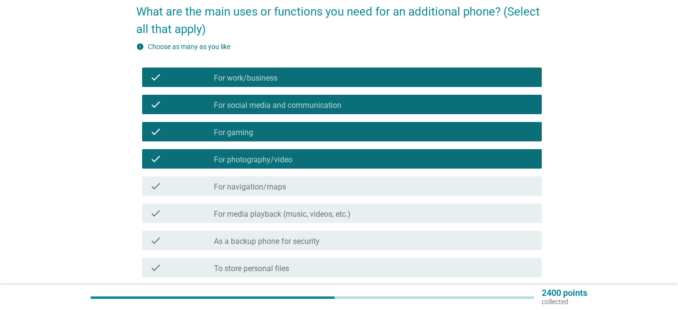
scroll to position [146, 0]
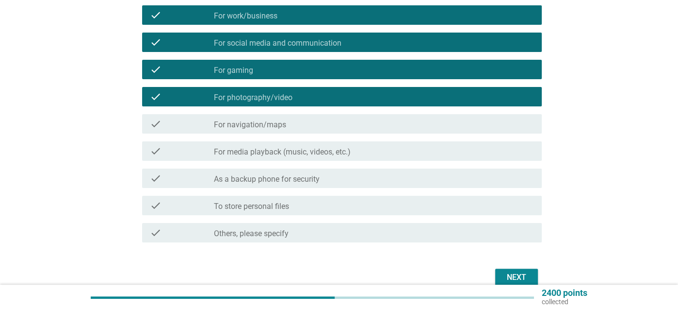
click at [285, 180] on label "As a backup phone for security" at bounding box center [267, 179] width 106 height 10
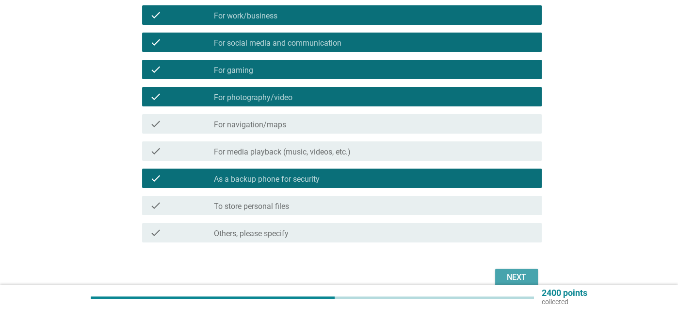
click at [515, 272] on div "Next" at bounding box center [516, 277] width 27 height 12
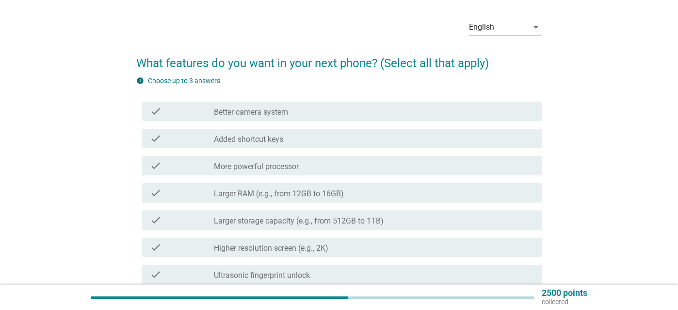
scroll to position [49, 0]
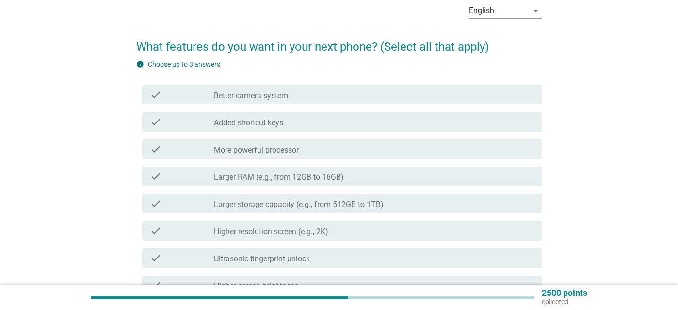
click at [296, 97] on div "check_box_outline_blank Better camera system" at bounding box center [374, 95] width 320 height 12
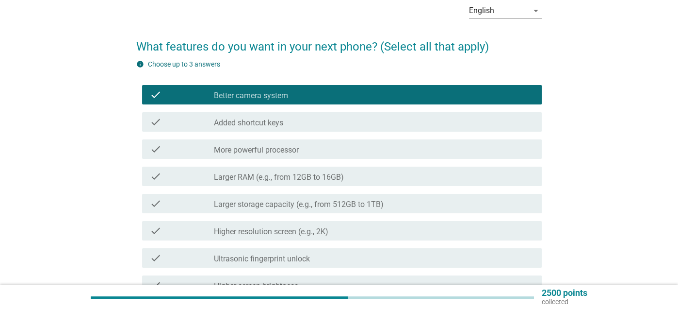
click at [298, 148] on label "More powerful processor" at bounding box center [256, 150] width 85 height 10
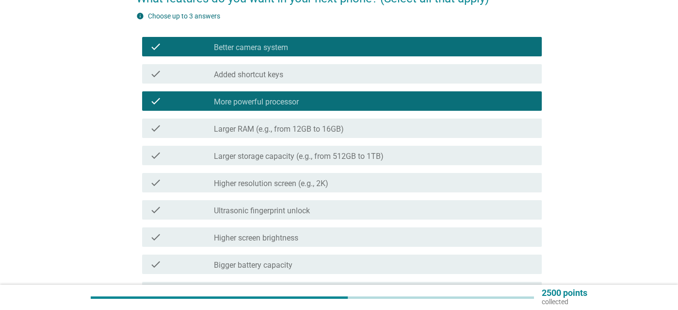
scroll to position [97, 0]
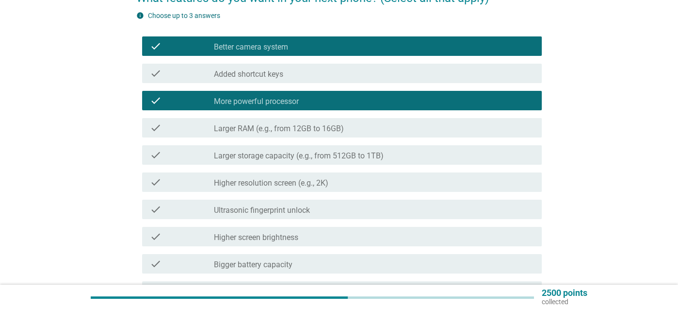
click at [296, 151] on label "Larger storage capacity (e.g., from 512GB to 1TB)" at bounding box center [299, 156] width 170 height 10
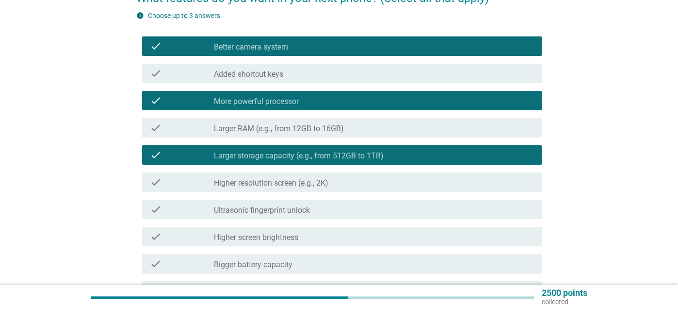
scroll to position [146, 0]
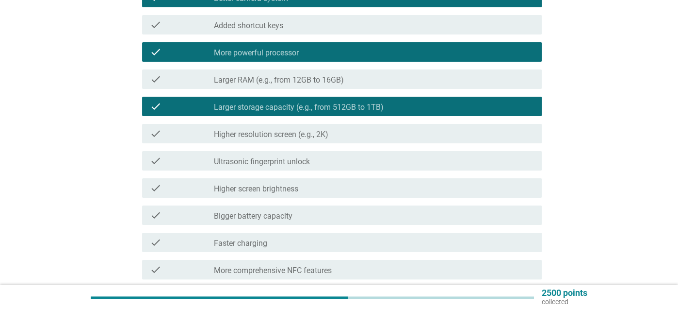
click at [299, 216] on div "check_box_outline_blank Bigger battery capacity" at bounding box center [374, 215] width 320 height 12
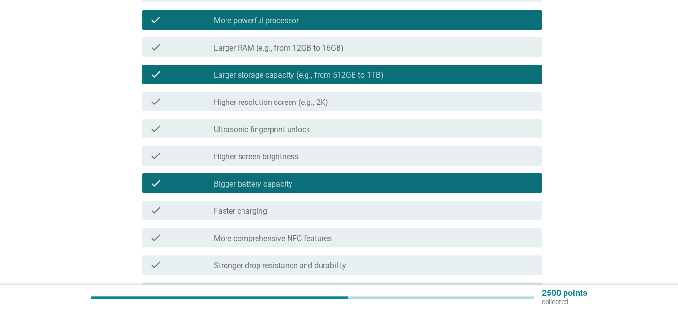
scroll to position [194, 0]
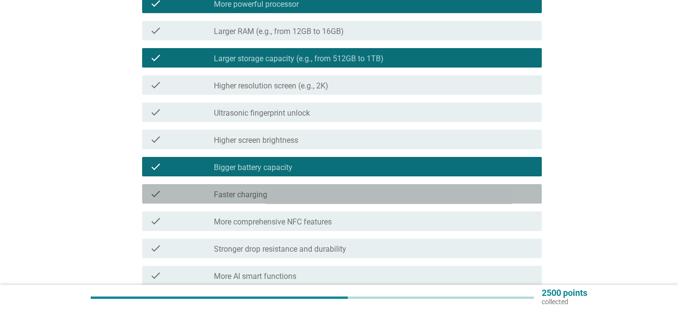
click at [295, 200] on div "check check_box_outline_blank Faster charging" at bounding box center [342, 193] width 400 height 19
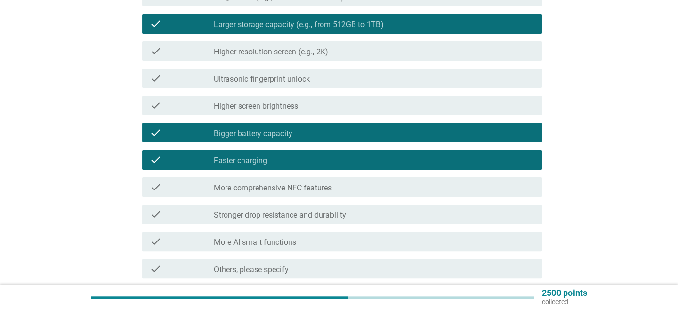
scroll to position [243, 0]
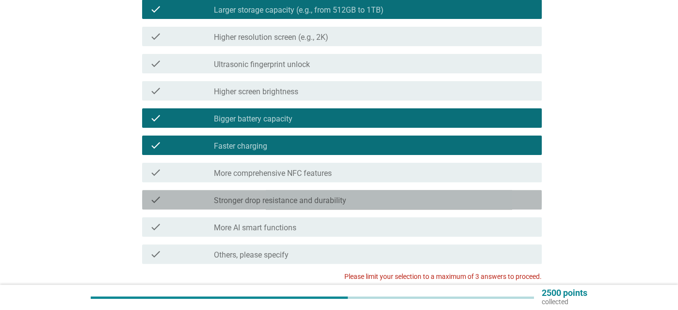
click at [296, 201] on label "Stronger drop resistance and durability" at bounding box center [280, 201] width 132 height 10
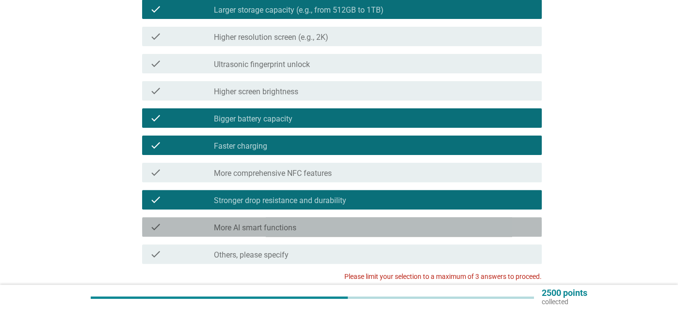
click at [295, 227] on label "More AI smart functions" at bounding box center [255, 228] width 82 height 10
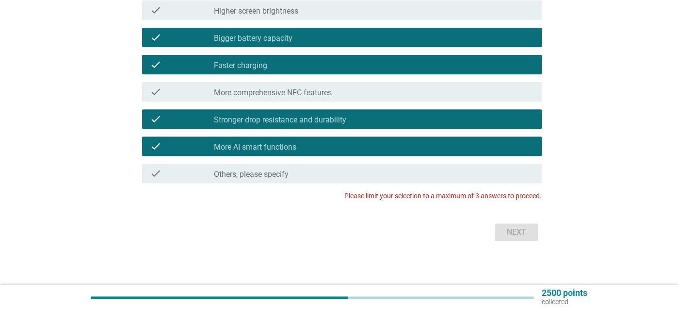
scroll to position [326, 0]
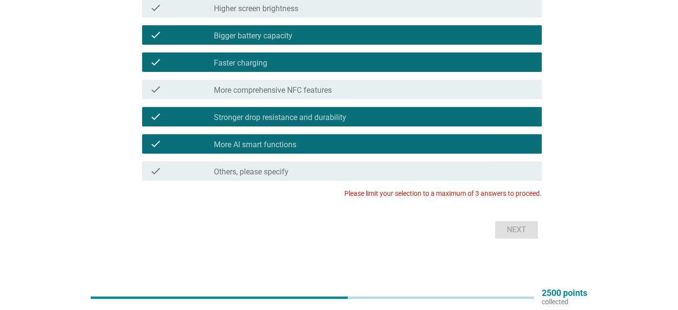
click at [267, 144] on label "More AI smart functions" at bounding box center [255, 145] width 82 height 10
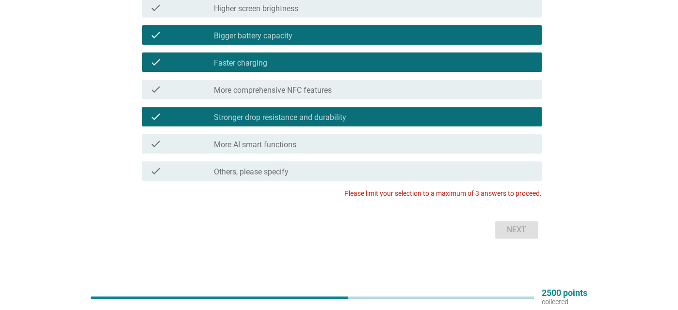
click at [277, 120] on label "Stronger drop resistance and durability" at bounding box center [280, 118] width 132 height 10
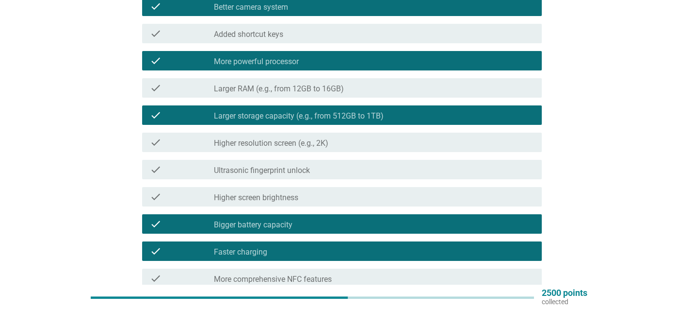
scroll to position [131, 0]
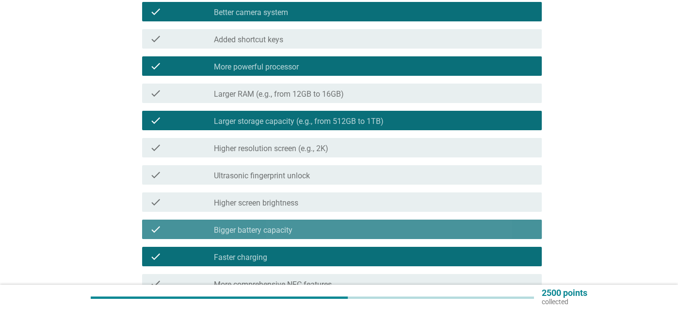
click at [246, 231] on label "Bigger battery capacity" at bounding box center [253, 230] width 79 height 10
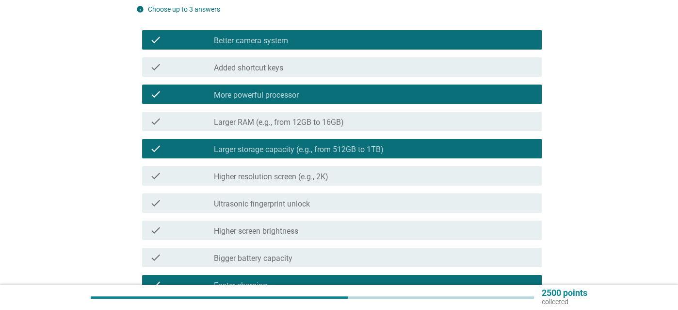
scroll to position [83, 0]
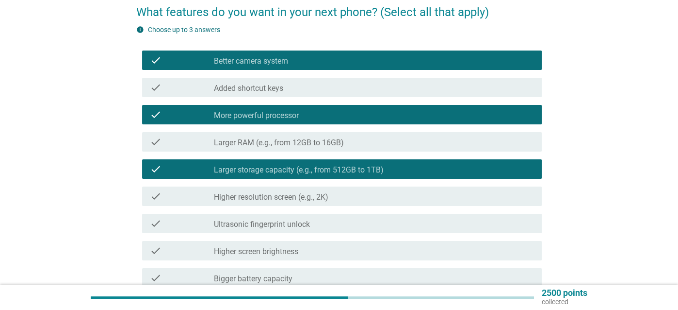
click at [296, 58] on div "check_box_outline_blank Better camera system" at bounding box center [374, 60] width 320 height 12
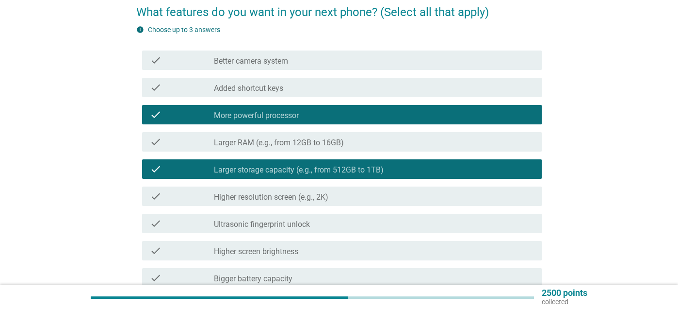
scroll to position [326, 0]
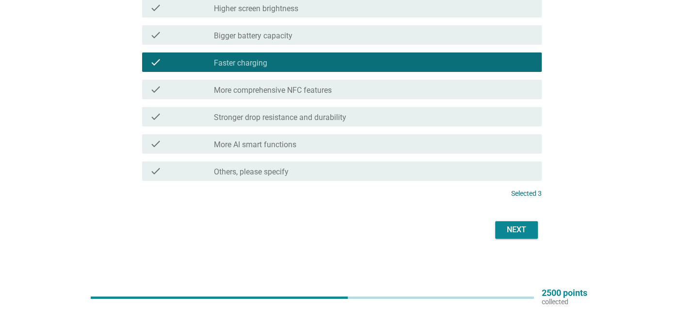
click at [524, 230] on div "Next" at bounding box center [516, 230] width 27 height 12
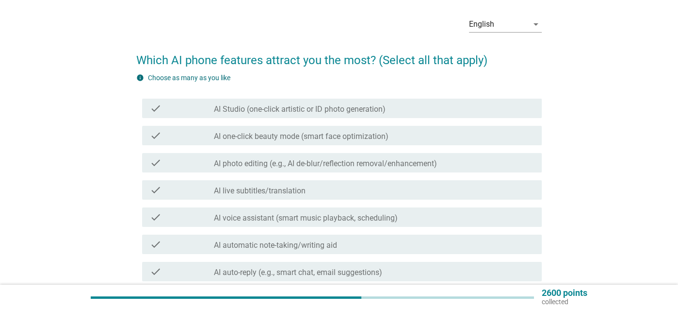
scroll to position [49, 0]
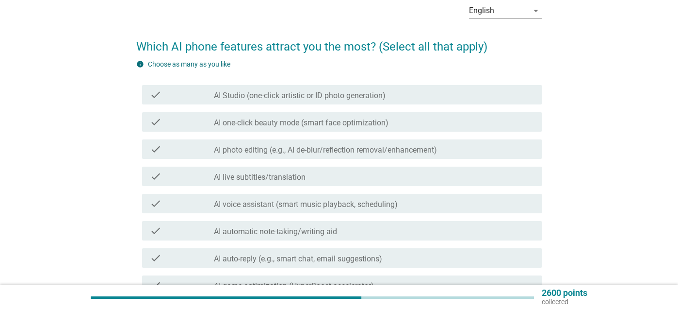
click at [360, 147] on label "AI photo editing (e.g., AI de-blur/reflection removal/enhancement)" at bounding box center [325, 150] width 223 height 10
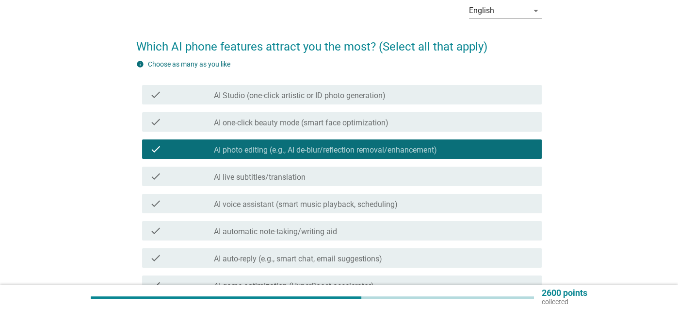
click at [341, 179] on div "check_box_outline_blank AI live subtitles/translation" at bounding box center [374, 176] width 320 height 12
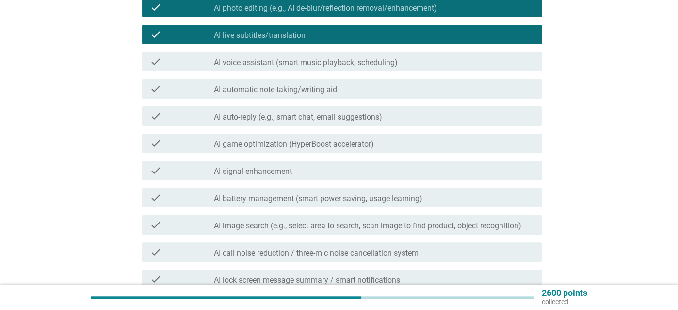
scroll to position [194, 0]
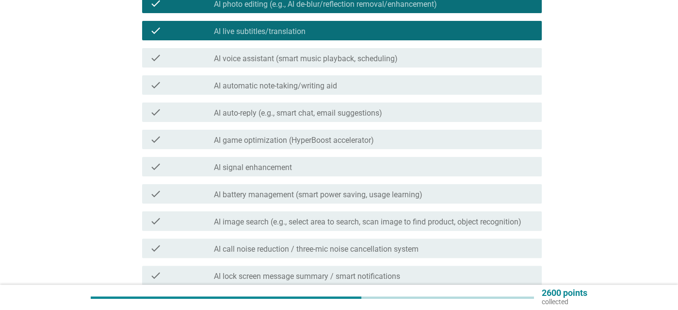
click at [318, 221] on label "AI image search (e.g., select area to search, scan image to find product, objec…" at bounding box center [368, 222] width 308 height 10
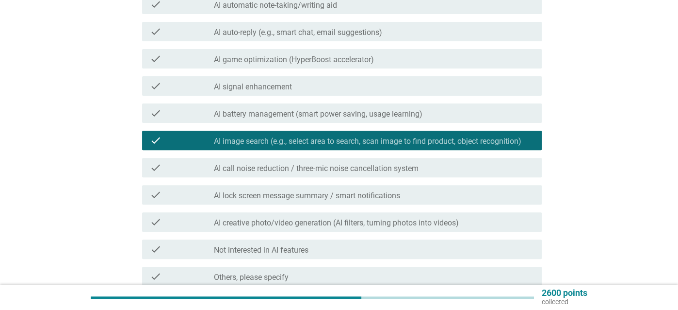
scroll to position [291, 0]
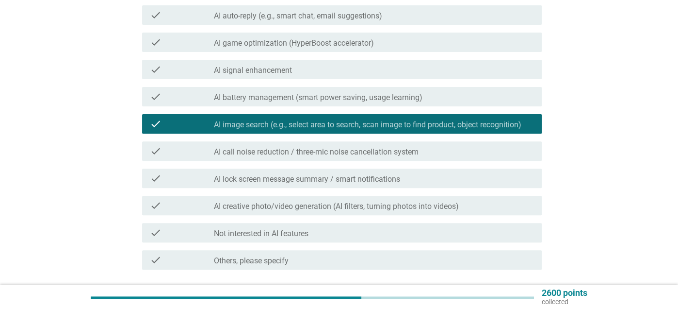
click at [319, 209] on label "AI creative photo/video generation (AI filters, turning photos into videos)" at bounding box center [336, 206] width 245 height 10
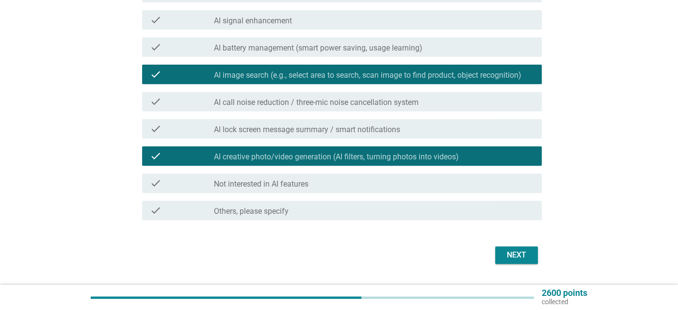
scroll to position [366, 0]
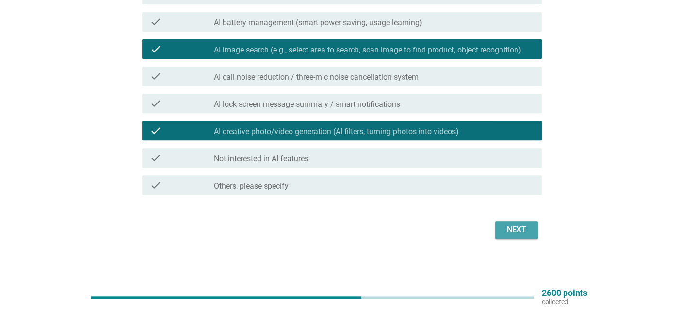
click at [522, 225] on div "Next" at bounding box center [516, 230] width 27 height 12
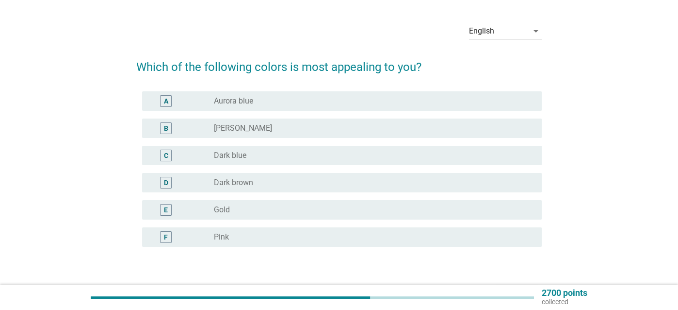
scroll to position [49, 0]
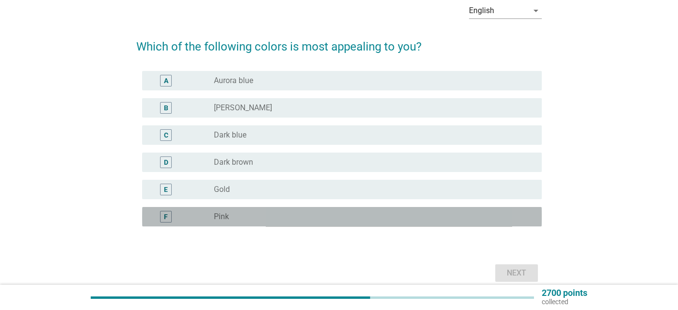
click at [272, 220] on div "radio_button_unchecked Pink" at bounding box center [370, 217] width 312 height 10
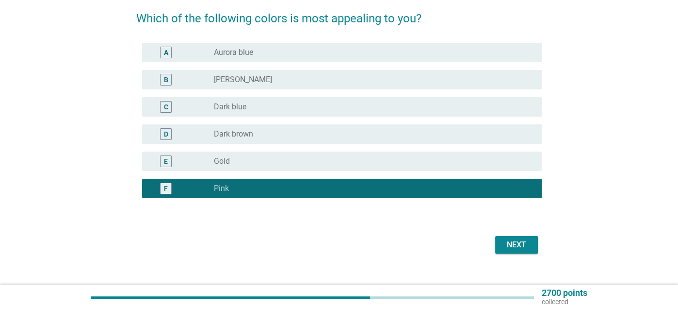
scroll to position [92, 0]
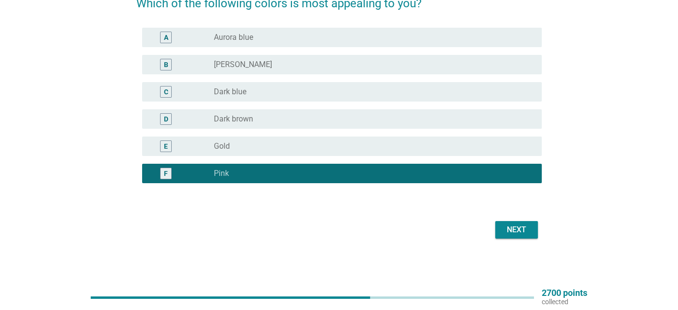
click at [565, 240] on div "English arrow_drop_down Which of the following colors is most appealing to you?…" at bounding box center [339, 96] width 632 height 305
click at [523, 235] on button "Next" at bounding box center [516, 229] width 43 height 17
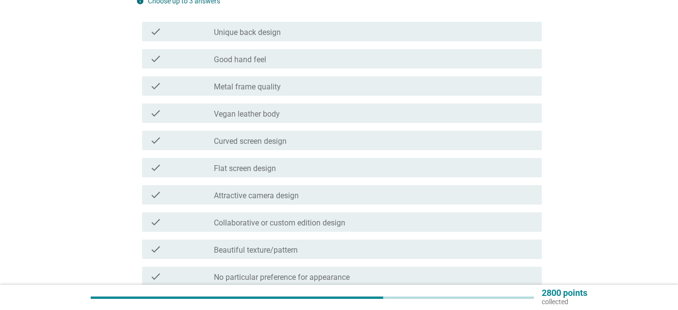
scroll to position [146, 0]
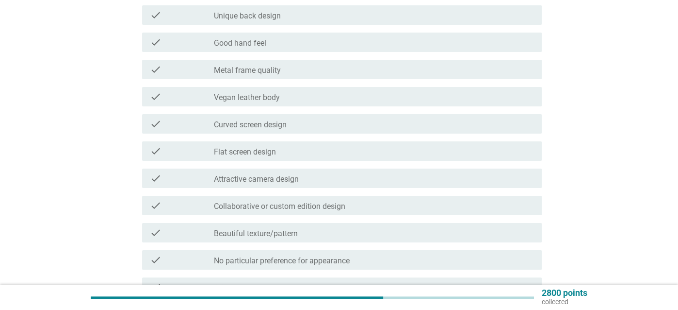
click at [287, 140] on div "check check_box_outline_blank Flat screen design" at bounding box center [339, 150] width 406 height 27
click at [287, 151] on div "check_box_outline_blank Flat screen design" at bounding box center [374, 151] width 320 height 12
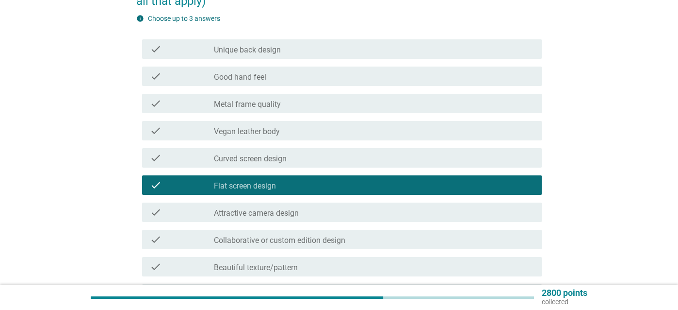
scroll to position [97, 0]
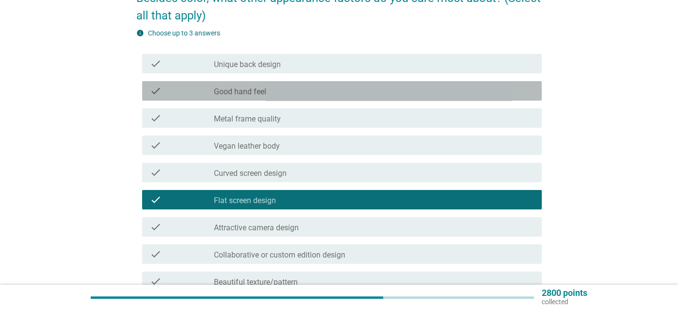
click at [277, 94] on div "check_box_outline_blank Good hand feel" at bounding box center [374, 91] width 320 height 12
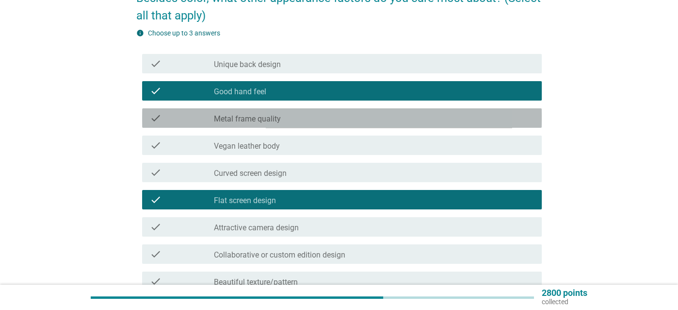
click at [287, 123] on div "check_box_outline_blank Metal frame quality" at bounding box center [374, 118] width 320 height 12
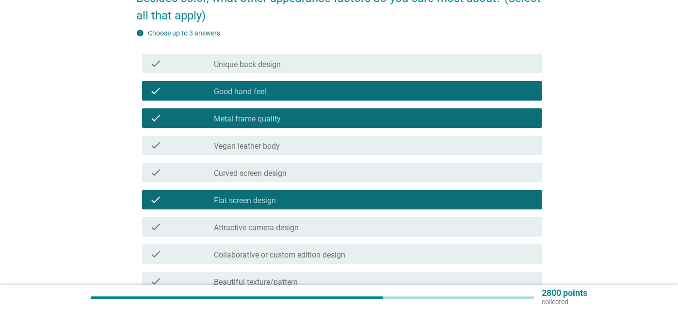
scroll to position [261, 0]
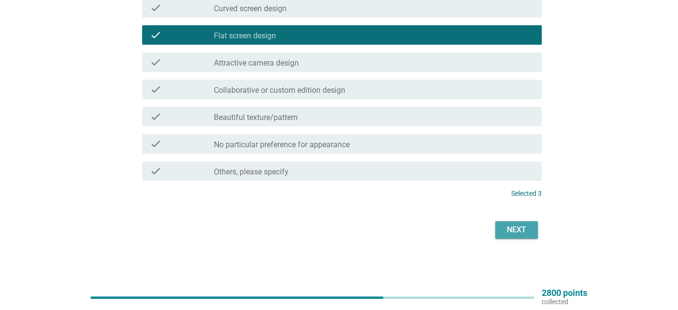
click at [519, 229] on div "Next" at bounding box center [516, 230] width 27 height 12
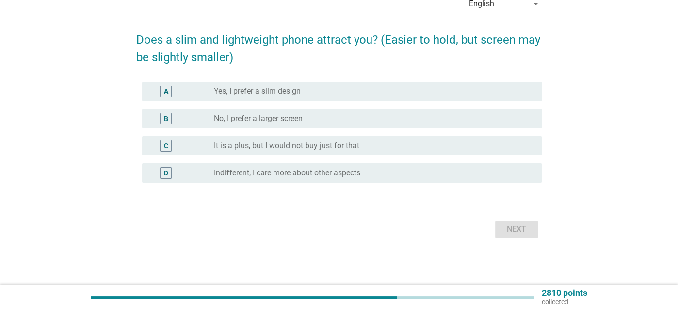
scroll to position [0, 0]
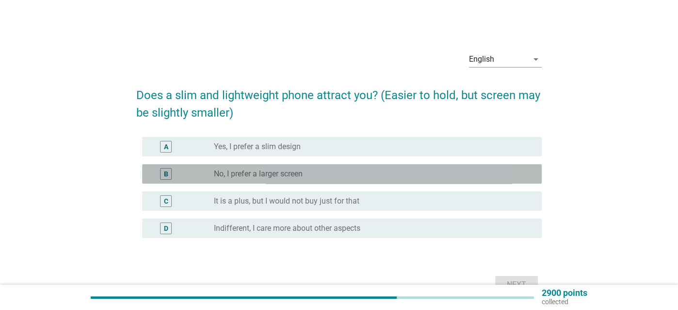
click at [302, 172] on label "No, I prefer a larger screen" at bounding box center [258, 174] width 89 height 10
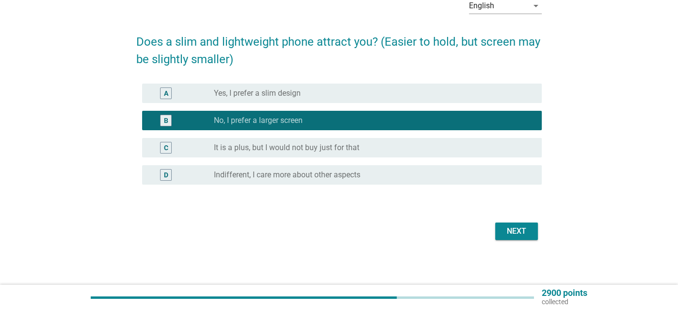
scroll to position [55, 0]
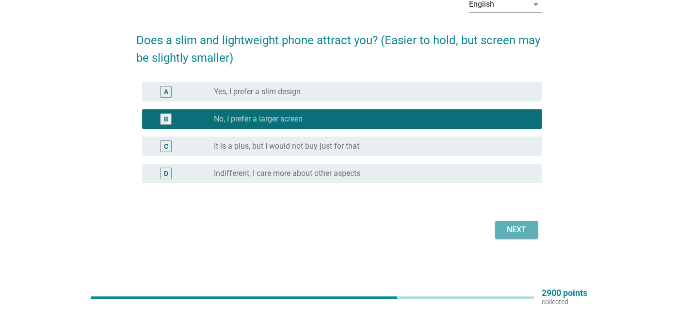
click at [512, 229] on div "Next" at bounding box center [516, 230] width 27 height 12
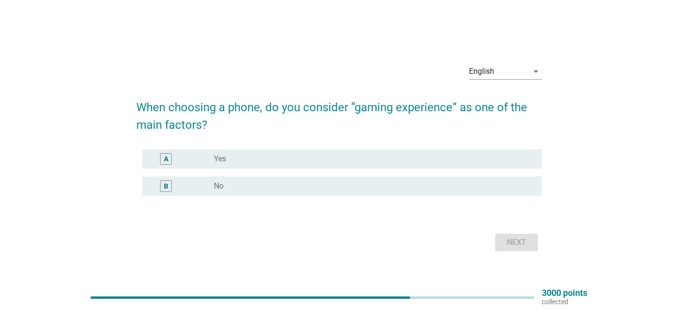
click at [247, 155] on div "radio_button_unchecked Yes" at bounding box center [370, 159] width 312 height 10
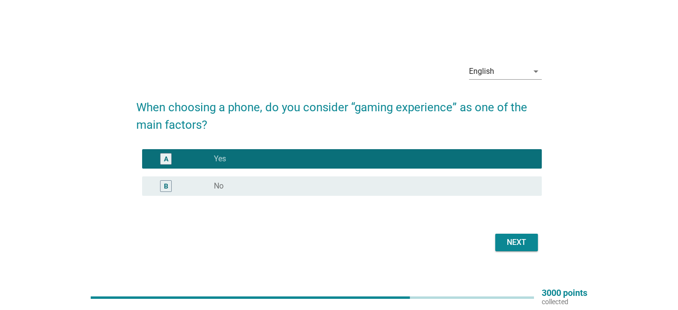
click at [530, 246] on button "Next" at bounding box center [516, 241] width 43 height 17
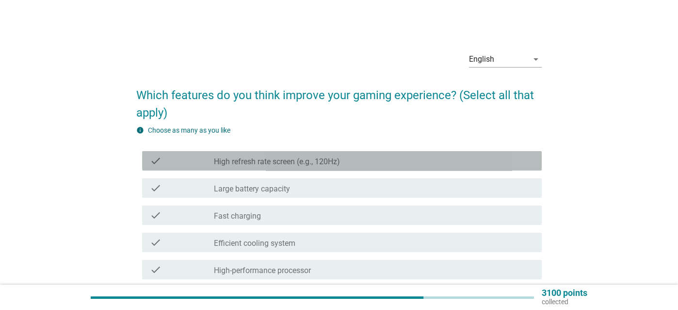
click at [243, 165] on label "High refresh rate screen (e.g., 120Hz)" at bounding box center [277, 162] width 126 height 10
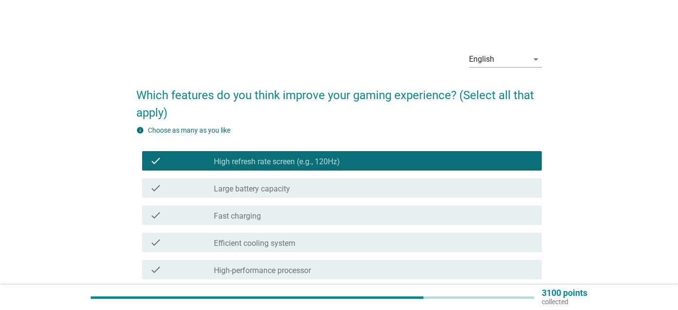
click at [272, 189] on label "Large battery capacity" at bounding box center [252, 189] width 76 height 10
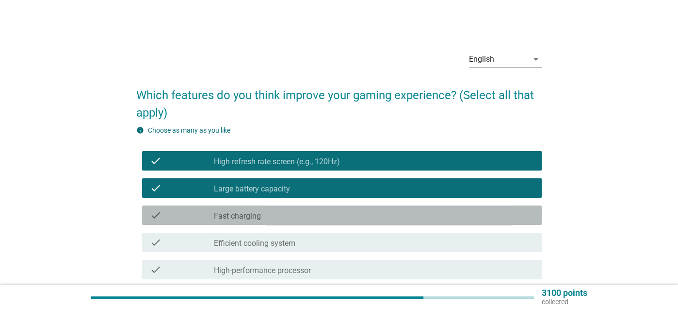
click at [261, 216] on div "check_box_outline_blank Fast charging" at bounding box center [374, 215] width 320 height 12
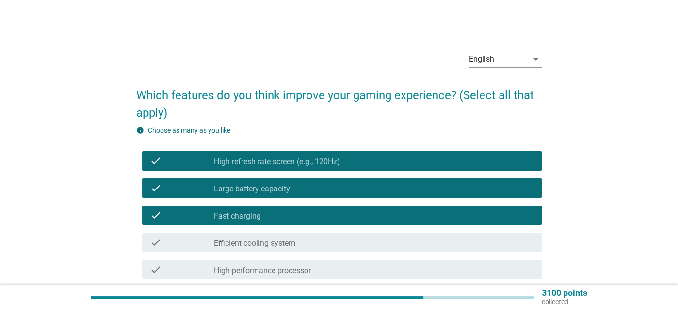
click at [261, 239] on label "Efficient cooling system" at bounding box center [255, 243] width 82 height 10
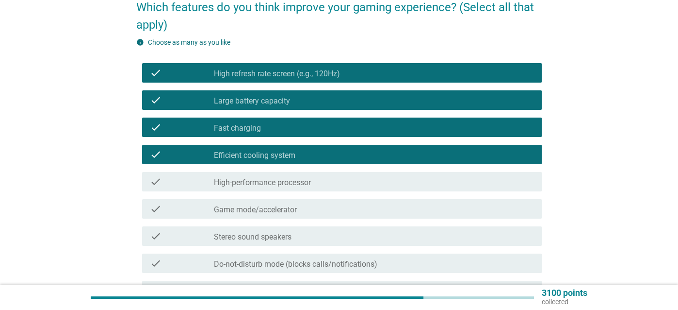
scroll to position [97, 0]
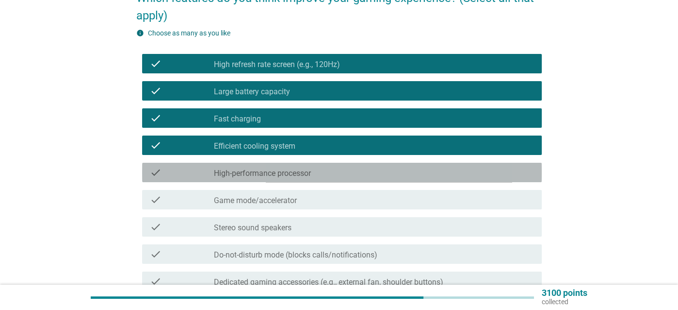
click at [275, 170] on label "High-performance processor" at bounding box center [262, 173] width 97 height 10
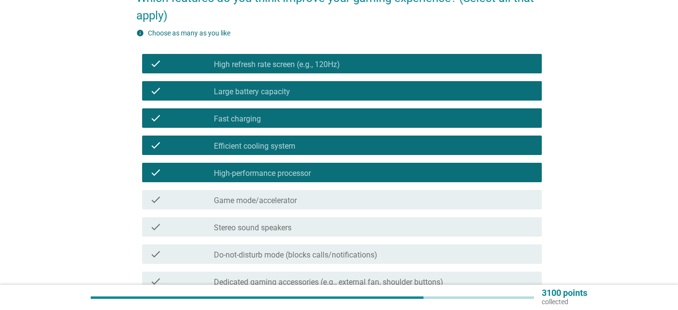
click at [281, 198] on label "Game mode/accelerator" at bounding box center [255, 201] width 83 height 10
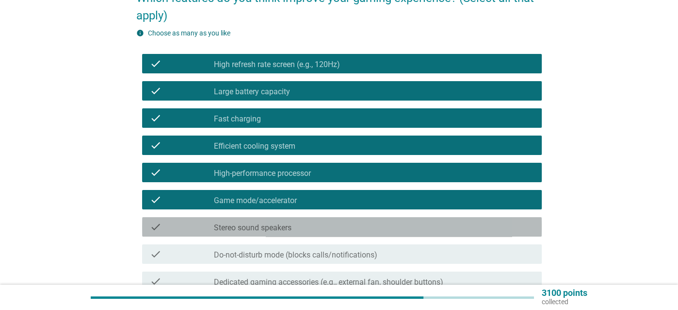
click at [278, 226] on label "Stereo sound speakers" at bounding box center [253, 228] width 78 height 10
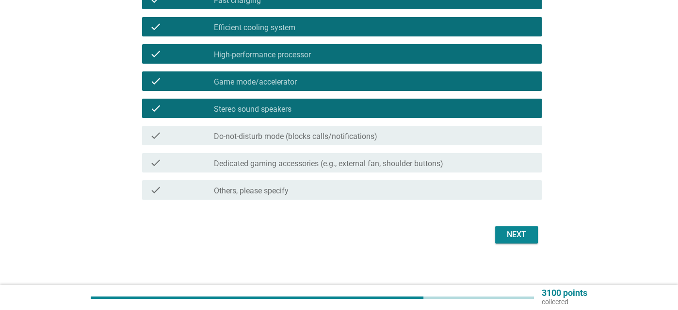
scroll to position [220, 0]
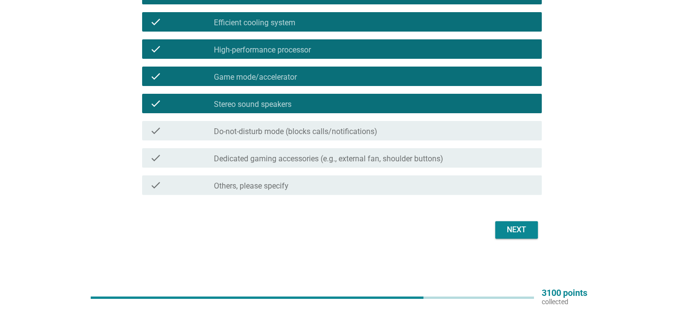
click at [530, 232] on button "Next" at bounding box center [516, 229] width 43 height 17
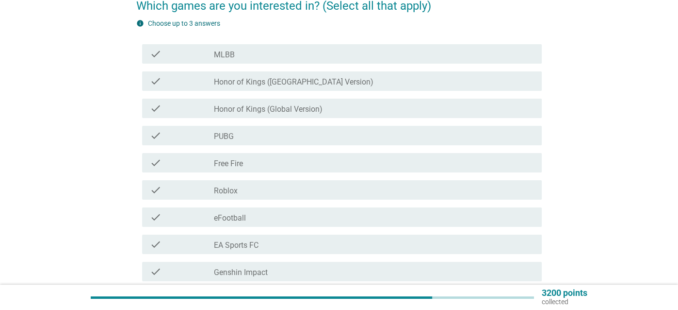
scroll to position [194, 0]
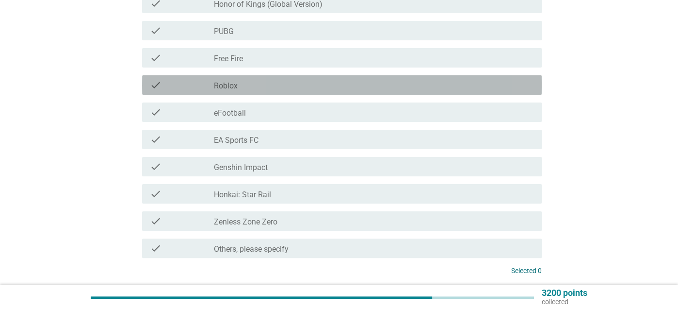
click at [272, 87] on div "check_box_outline_blank Roblox" at bounding box center [374, 85] width 320 height 12
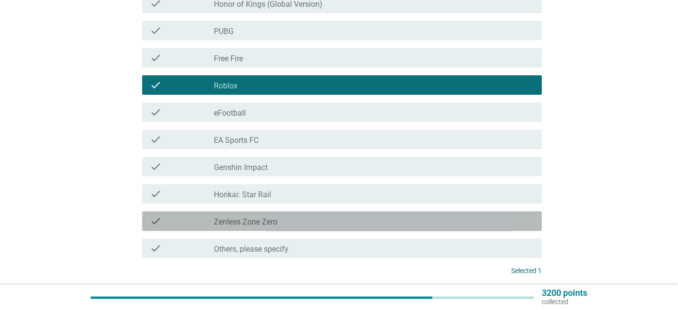
click at [292, 213] on div "check check_box_outline_blank Zenless Zone Zero" at bounding box center [342, 220] width 400 height 19
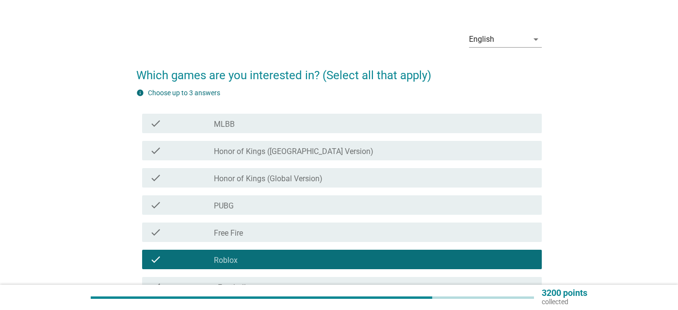
scroll to position [0, 0]
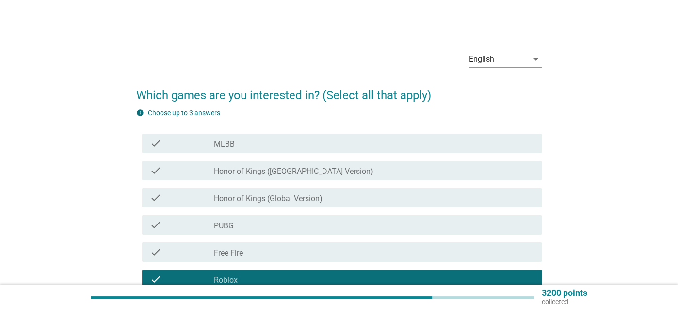
click at [270, 148] on div "check_box_outline_blank MLBB" at bounding box center [374, 143] width 320 height 12
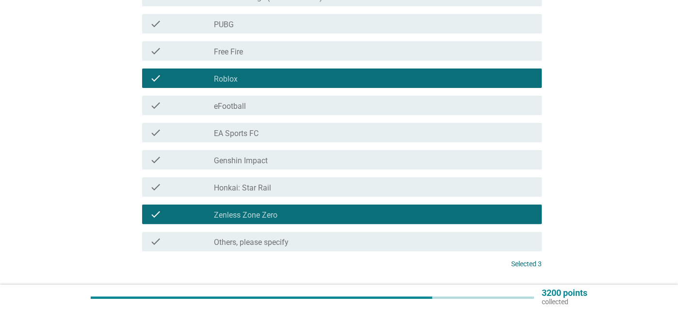
scroll to position [271, 0]
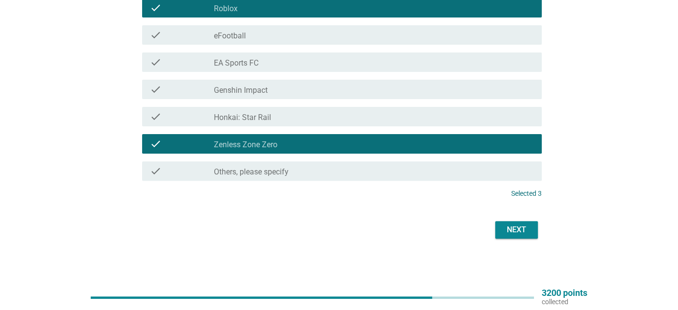
click at [519, 227] on div "Next" at bounding box center [516, 230] width 27 height 12
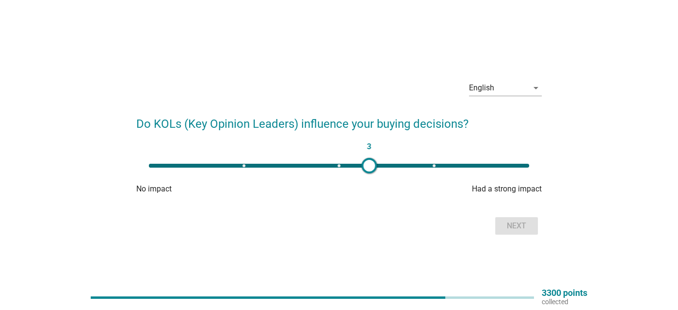
type input "4"
drag, startPoint x: 153, startPoint y: 168, endPoint x: 440, endPoint y: 169, distance: 286.7
click at [440, 169] on div at bounding box center [440, 166] width 16 height 16
click at [520, 226] on div "Next" at bounding box center [516, 226] width 27 height 12
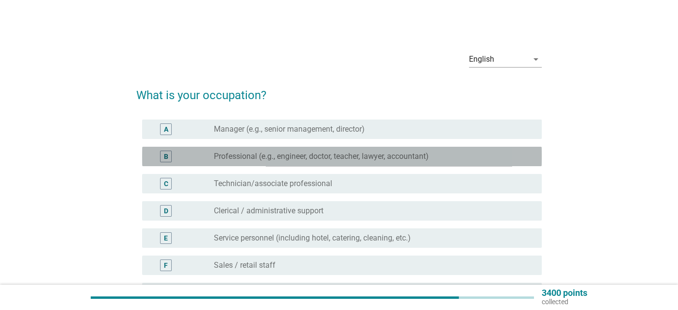
click at [267, 158] on label "Professional (e.g., engineer, doctor, teacher, lawyer, accountant)" at bounding box center [321, 156] width 215 height 10
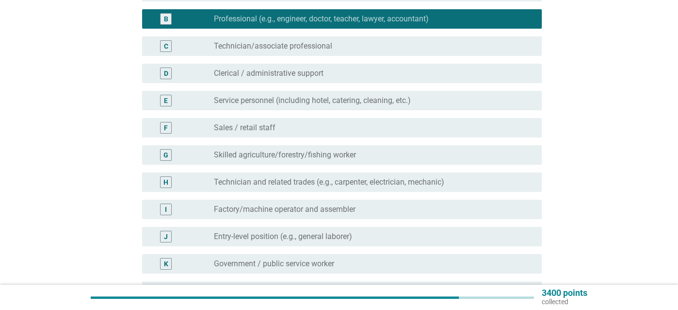
scroll to position [291, 0]
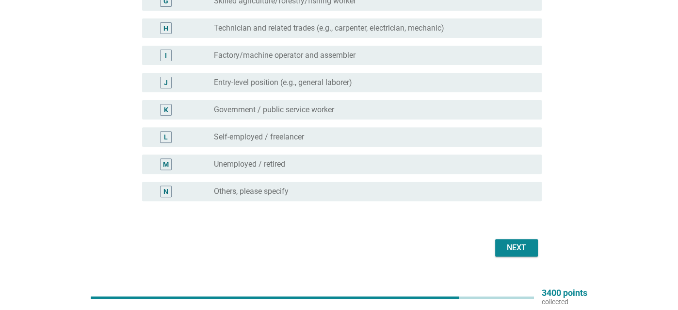
click at [529, 242] on div "Next" at bounding box center [516, 248] width 27 height 12
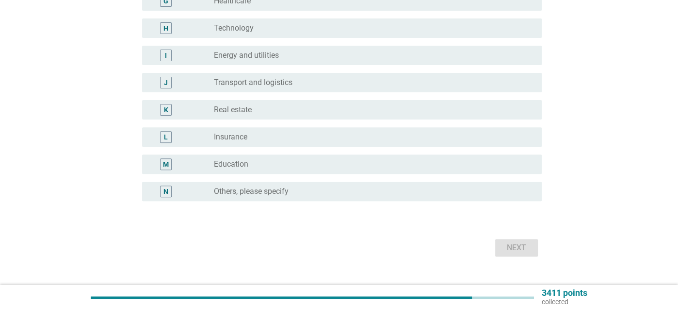
scroll to position [0, 0]
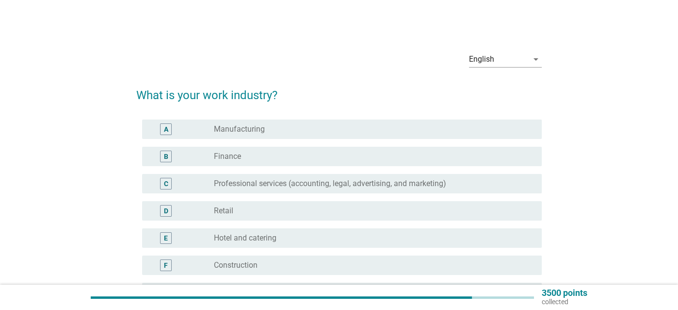
click at [273, 131] on div "radio_button_unchecked Manufacturing" at bounding box center [370, 129] width 312 height 10
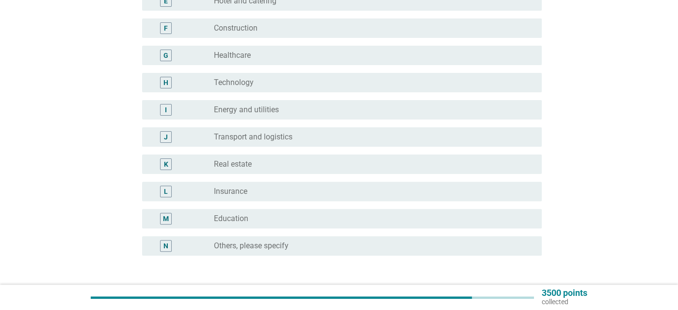
scroll to position [291, 0]
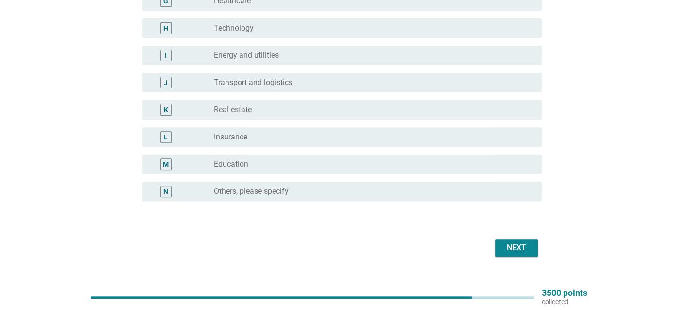
click at [534, 248] on button "Next" at bounding box center [516, 247] width 43 height 17
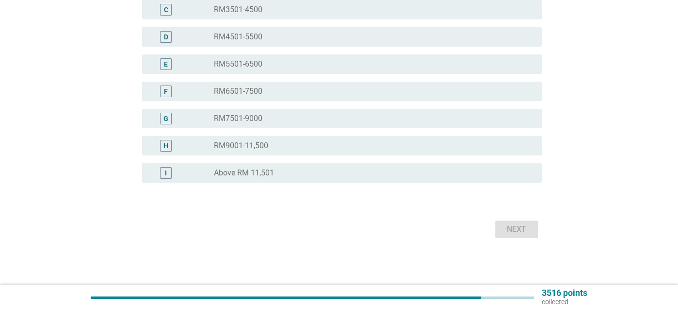
scroll to position [0, 0]
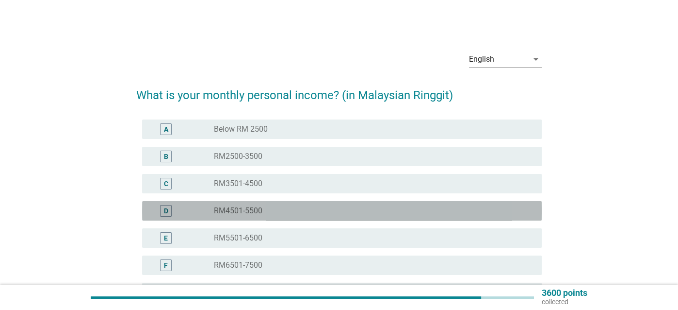
click at [274, 208] on div "radio_button_unchecked RM4501-5500" at bounding box center [370, 211] width 312 height 10
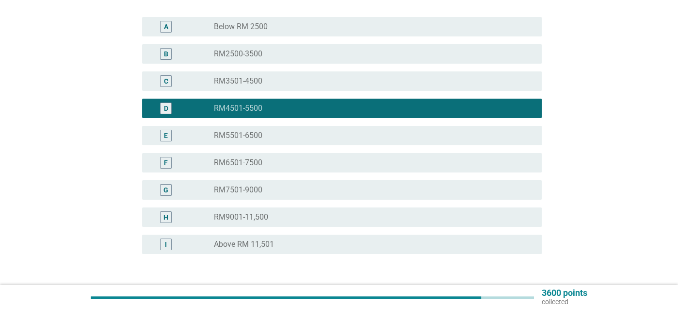
scroll to position [173, 0]
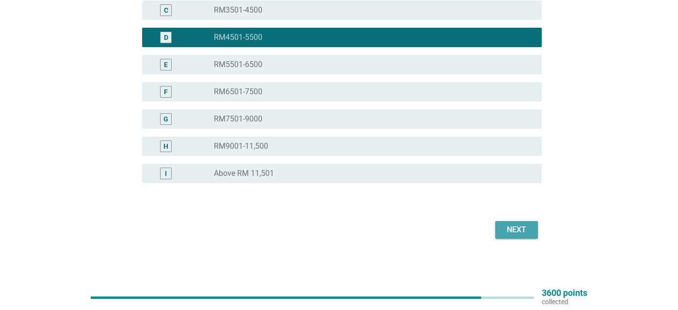
click at [528, 226] on div "Next" at bounding box center [516, 230] width 27 height 12
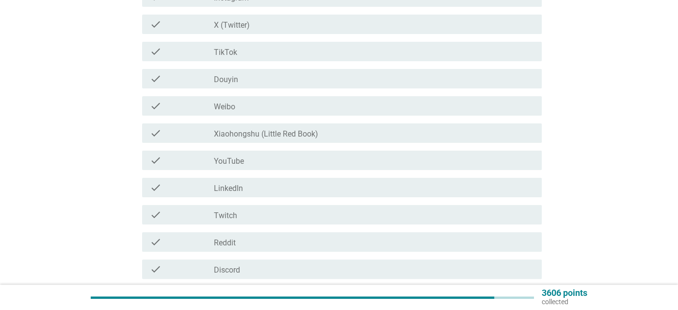
scroll to position [0, 0]
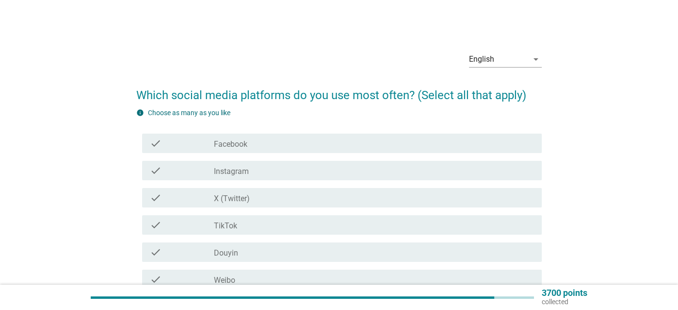
click at [266, 144] on div "check_box_outline_blank Facebook" at bounding box center [374, 143] width 320 height 12
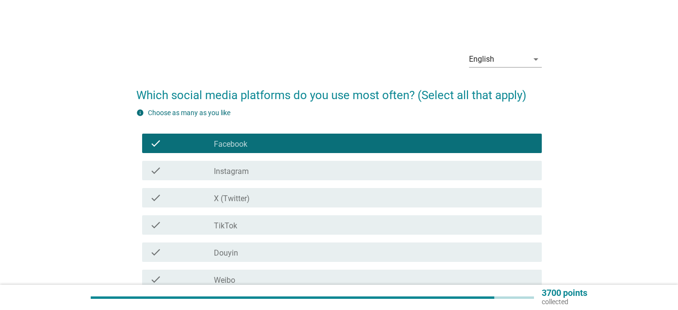
click at [266, 170] on div "check_box_outline_blank Instagram" at bounding box center [374, 170] width 320 height 12
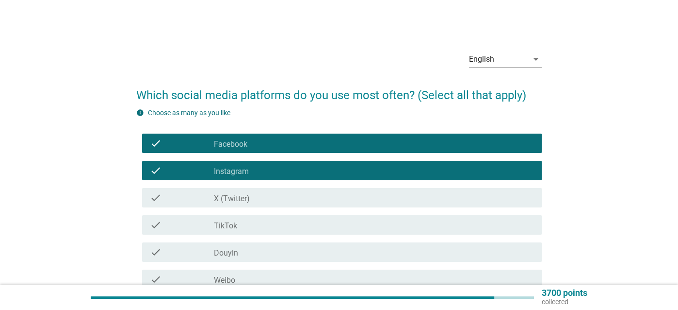
click at [259, 225] on div "check_box_outline_blank TikTok" at bounding box center [374, 225] width 320 height 12
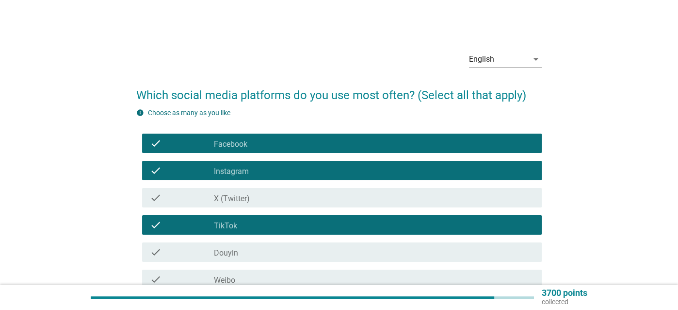
scroll to position [97, 0]
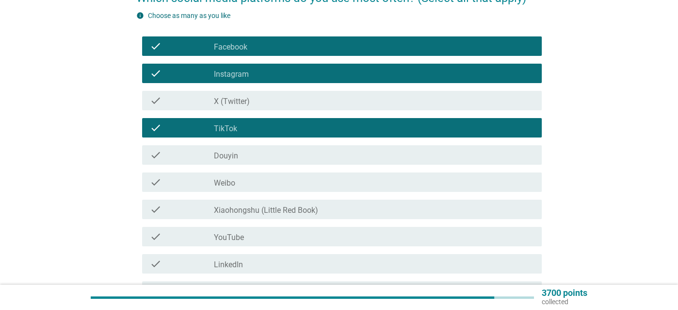
click at [259, 228] on div "check check_box_outline_blank YouTube" at bounding box center [342, 236] width 400 height 19
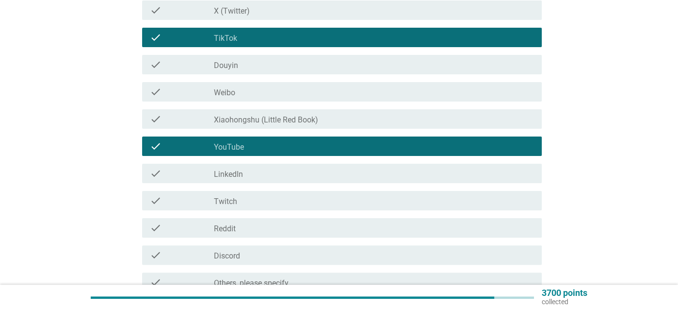
scroll to position [194, 0]
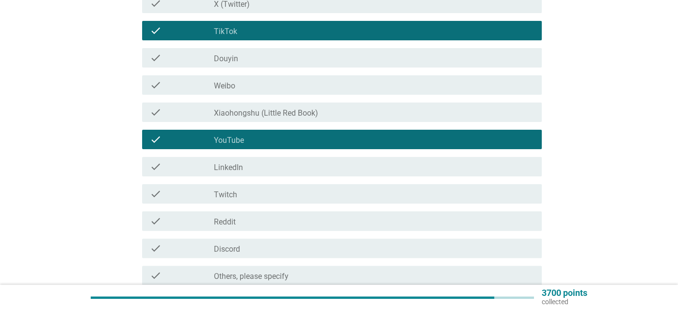
click at [266, 172] on div "check_box_outline_blank LinkedIn" at bounding box center [374, 167] width 320 height 12
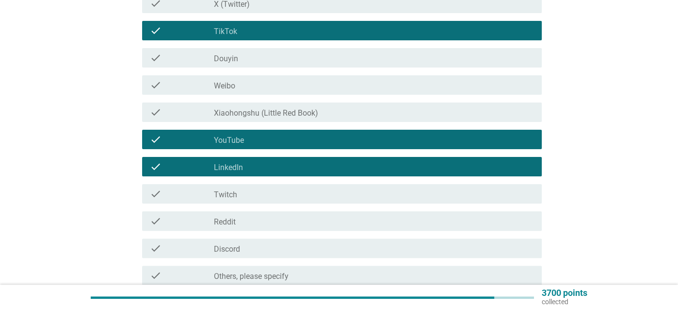
scroll to position [284, 0]
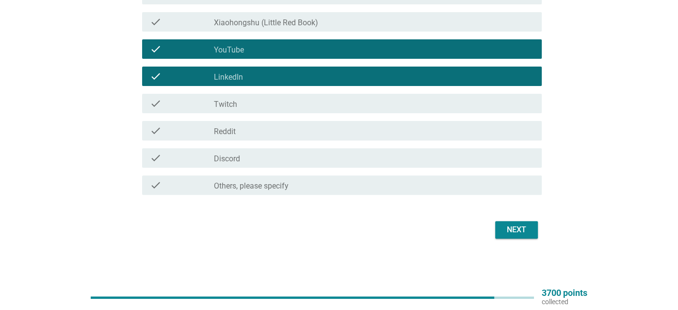
click at [523, 233] on div "Next" at bounding box center [516, 230] width 27 height 12
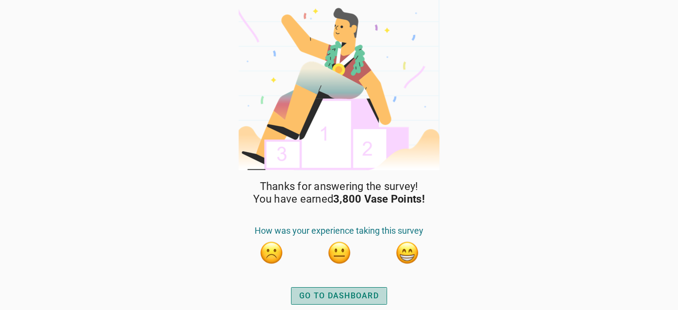
click at [349, 291] on div "GO TO DASHBOARD" at bounding box center [339, 296] width 80 height 12
